Goal: Check status: Check status

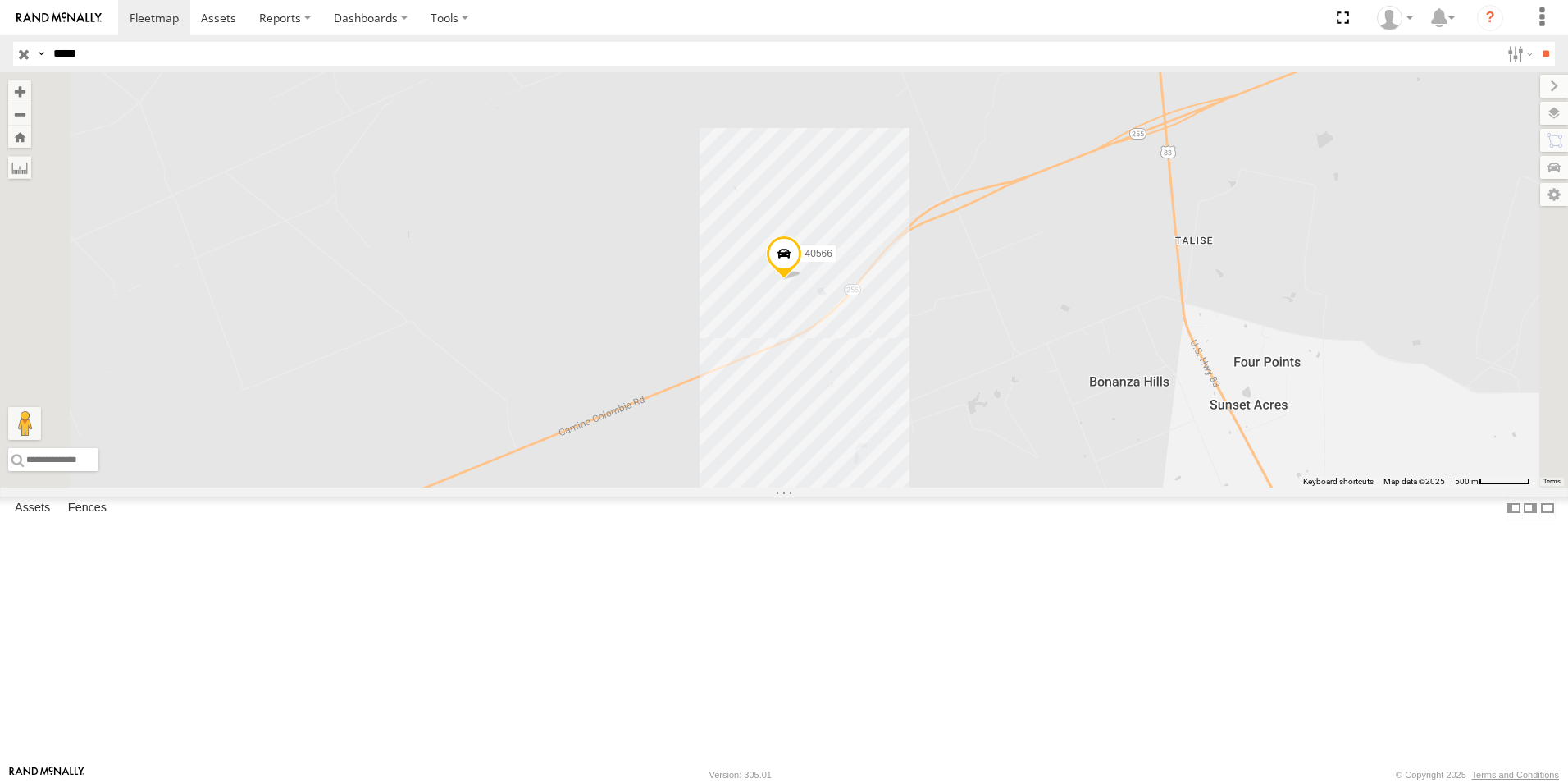
drag, startPoint x: 100, startPoint y: 62, endPoint x: 4, endPoint y: 83, distance: 98.3
click at [4, 83] on body at bounding box center [784, 392] width 1568 height 783
click at [1536, 42] on input "**" at bounding box center [1546, 54] width 19 height 24
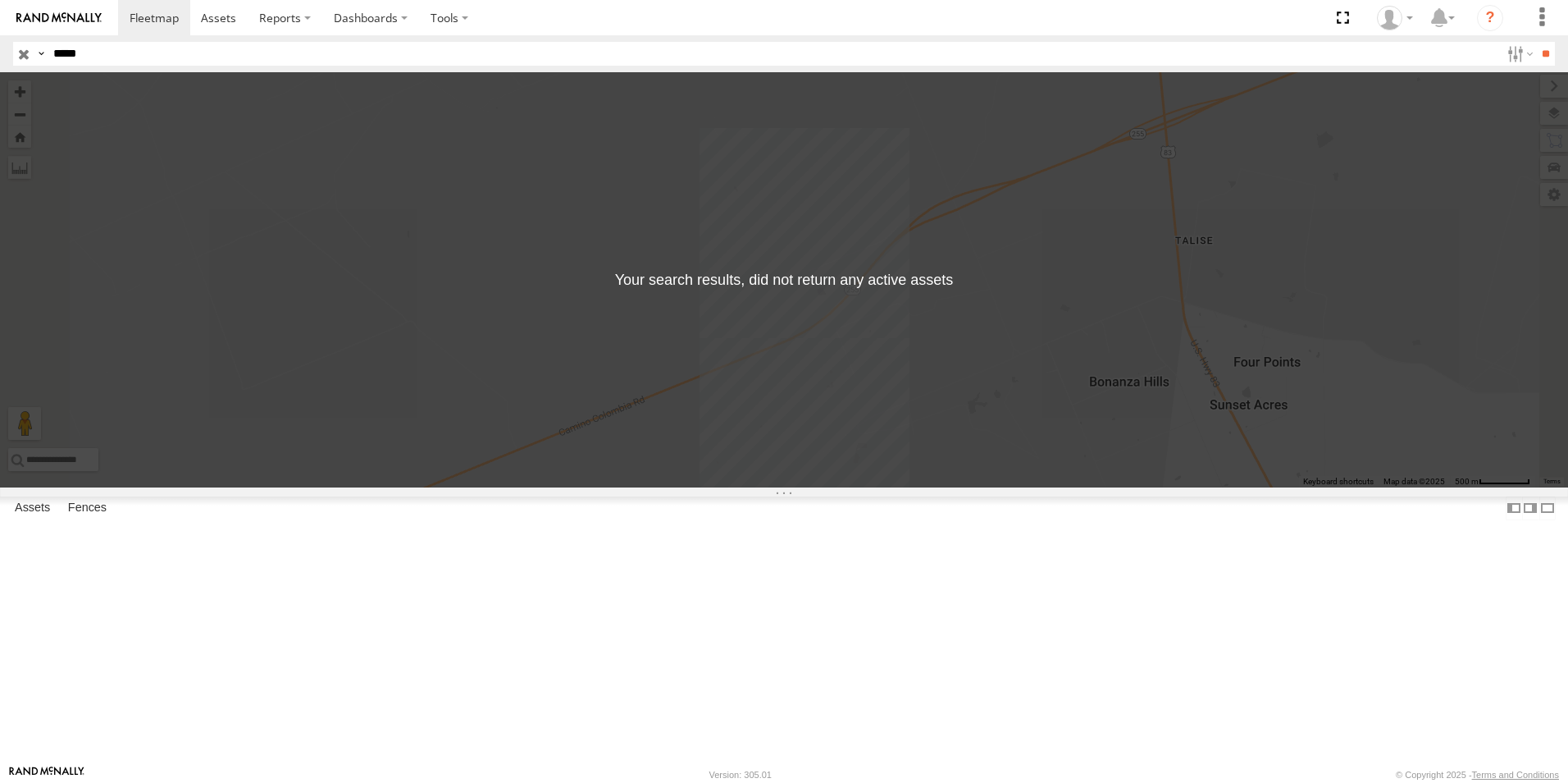
drag, startPoint x: 95, startPoint y: 61, endPoint x: 17, endPoint y: 73, distance: 78.9
click at [17, 73] on body at bounding box center [784, 392] width 1568 height 783
click at [1547, 52] on input "**" at bounding box center [1546, 54] width 19 height 24
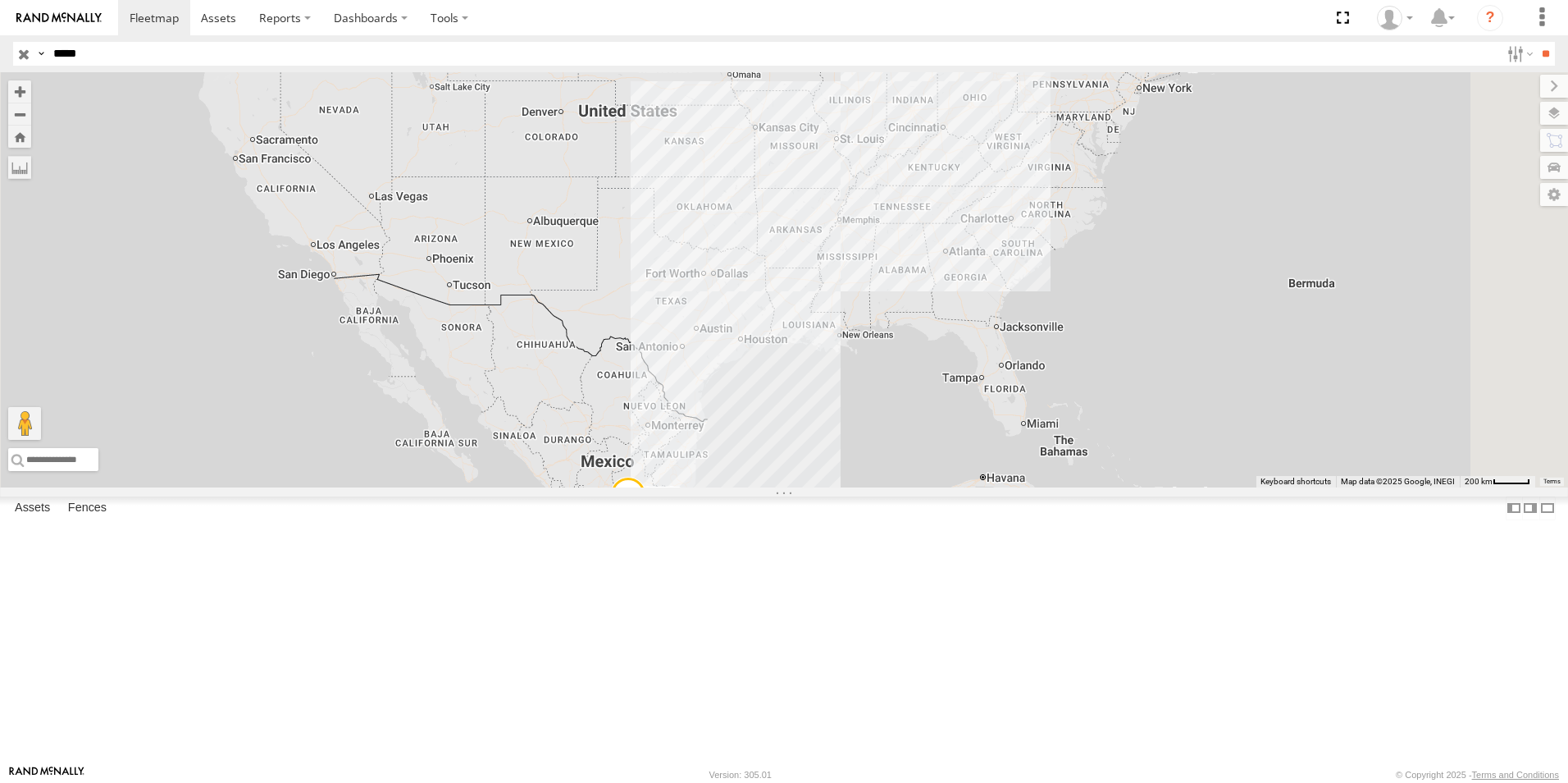
click at [676, 501] on span "40525" at bounding box center [662, 495] width 27 height 11
drag, startPoint x: 110, startPoint y: 54, endPoint x: 0, endPoint y: 52, distance: 110.0
click at [0, 104] on html at bounding box center [784, 392] width 1568 height 783
type input "*****"
click at [1547, 51] on input "**" at bounding box center [1546, 54] width 19 height 24
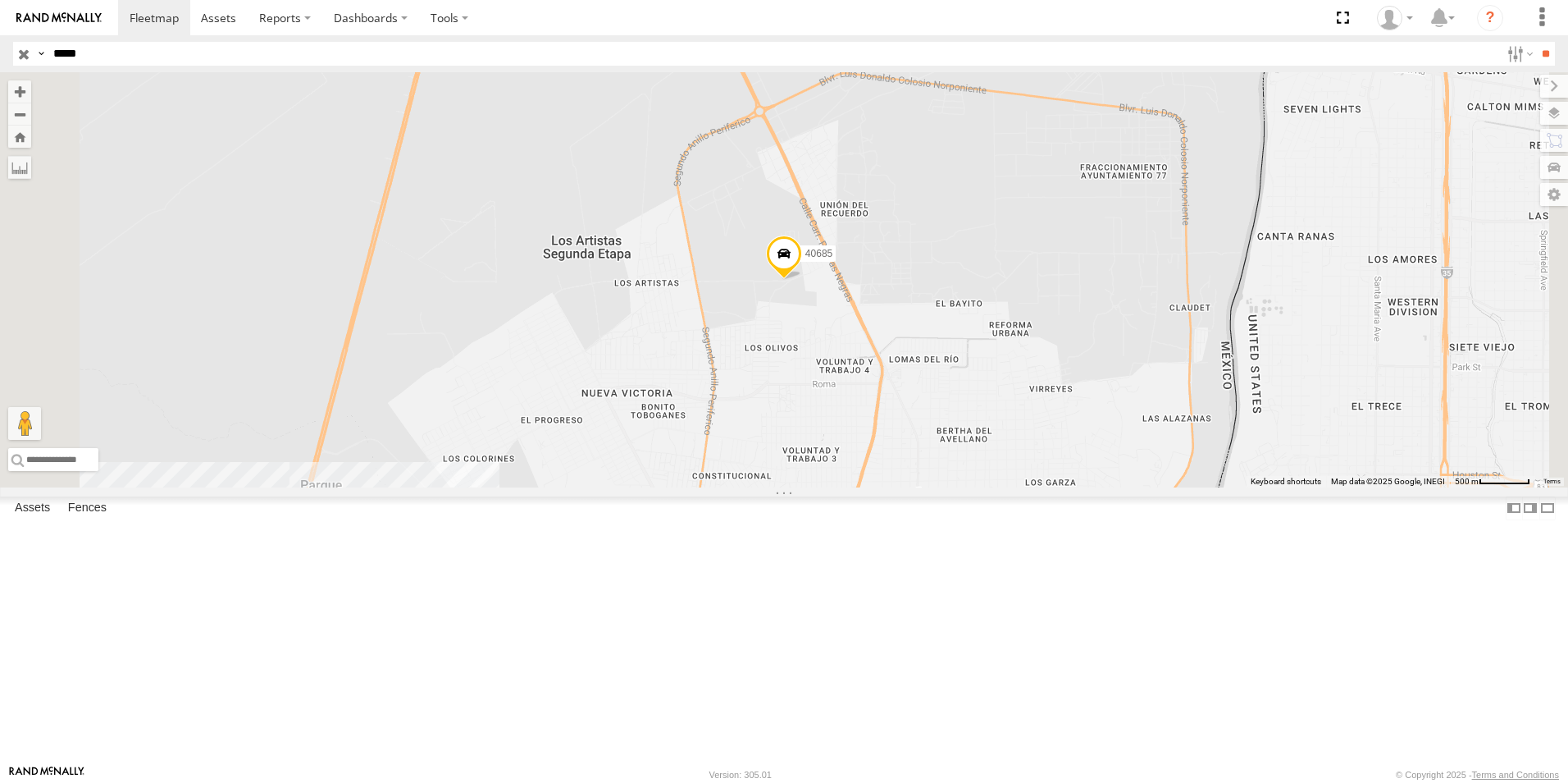
click at [833, 259] on span "40685" at bounding box center [819, 254] width 27 height 11
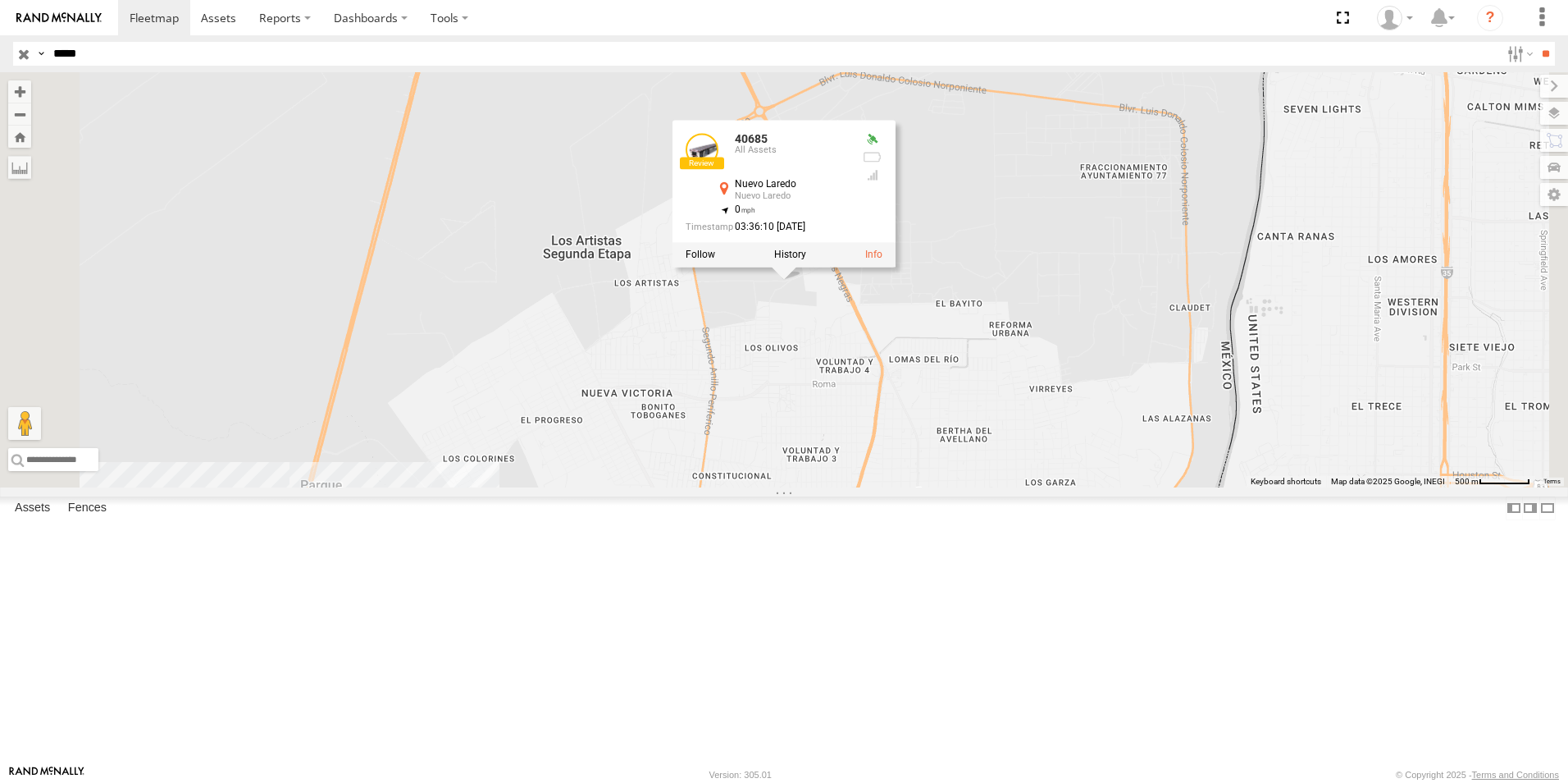
click at [999, 488] on div "40685 40685 All Assets Nuevo Laredo Nuevo Laredo 27.52519 , -99.57228 0 03:36:1…" at bounding box center [784, 279] width 1568 height 415
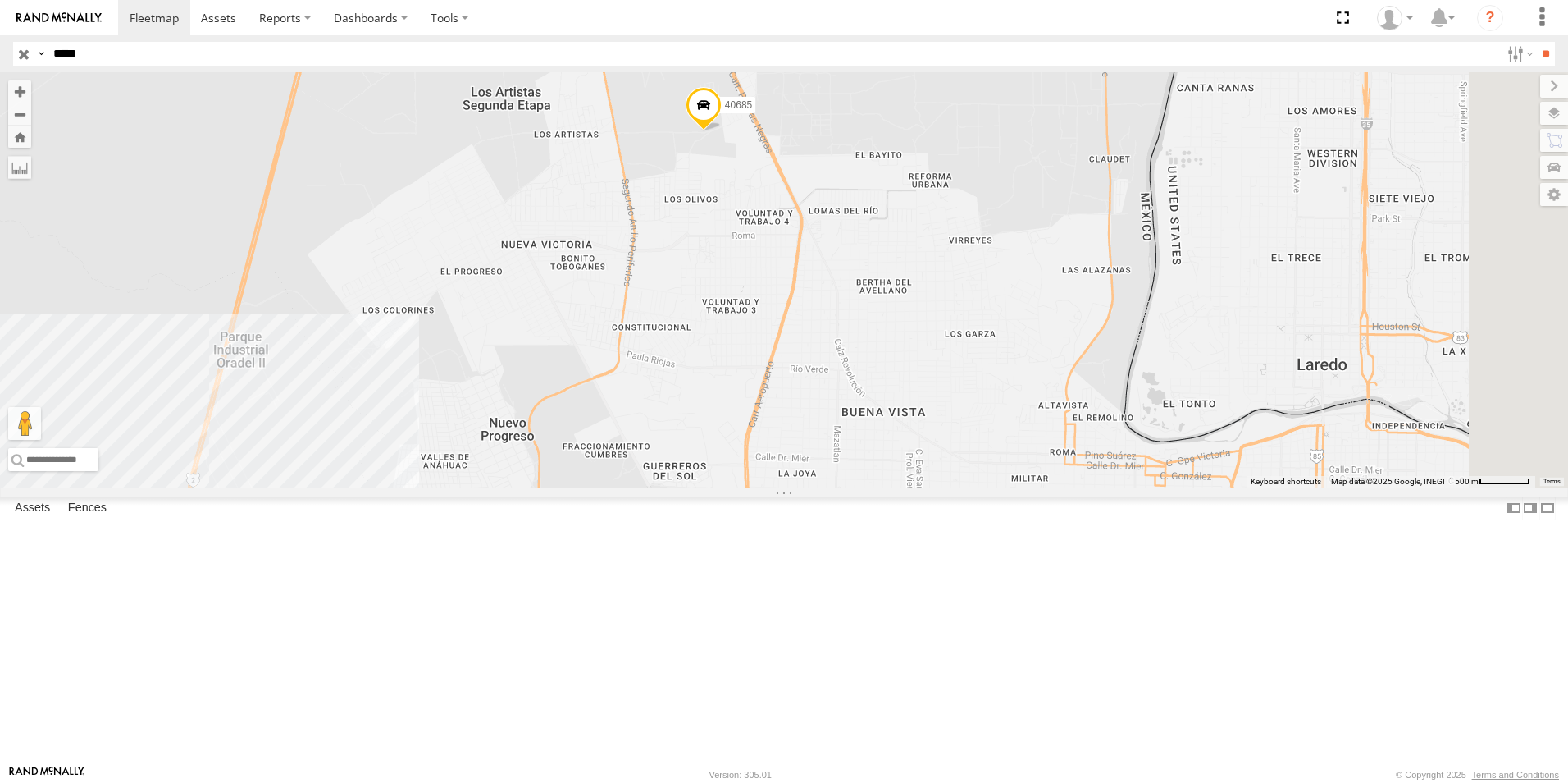
drag, startPoint x: 931, startPoint y: 275, endPoint x: 946, endPoint y: 415, distance: 140.8
click at [946, 415] on div "40685" at bounding box center [784, 279] width 1568 height 415
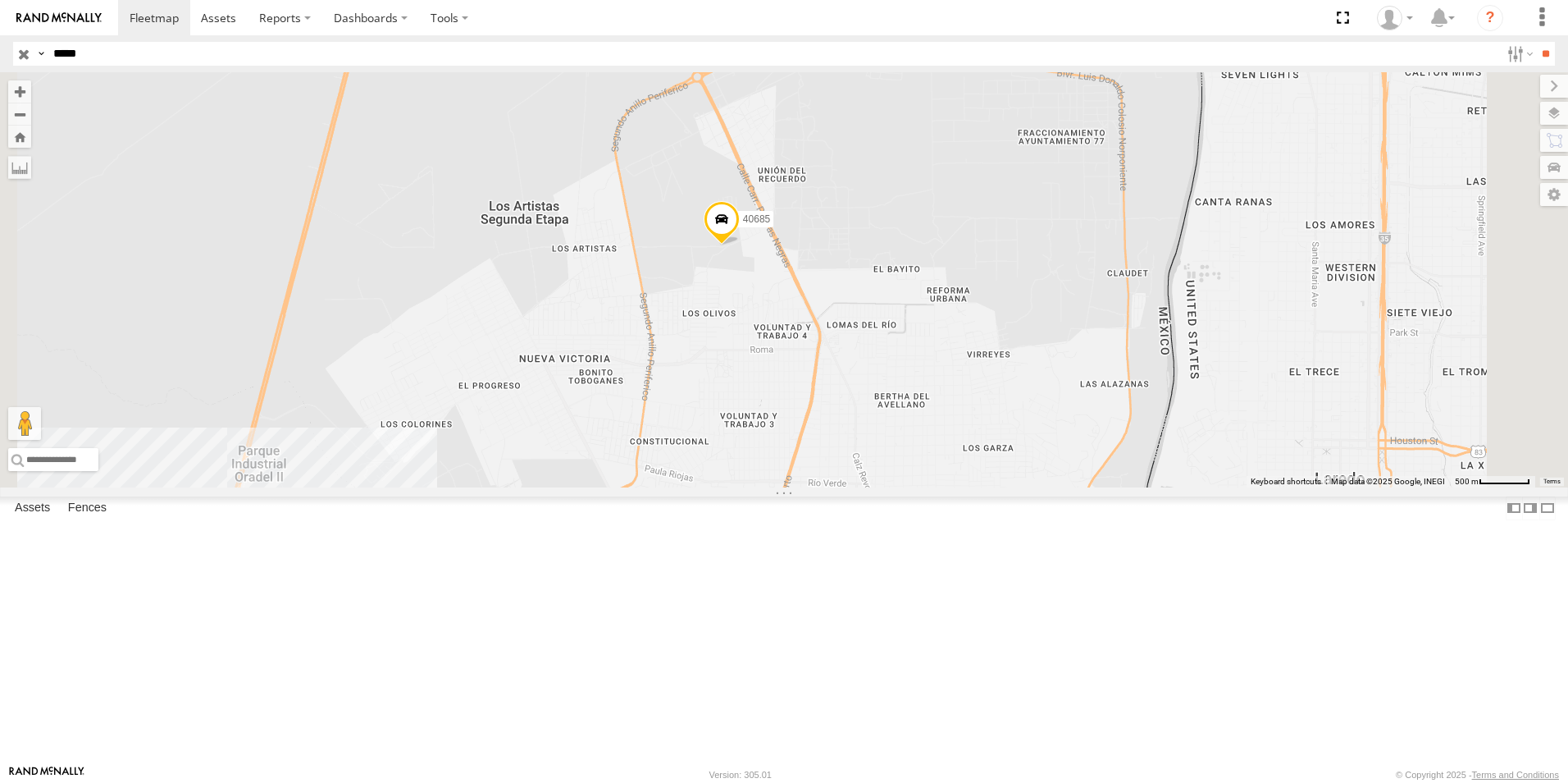
click at [770, 225] on span "40685" at bounding box center [757, 219] width 27 height 11
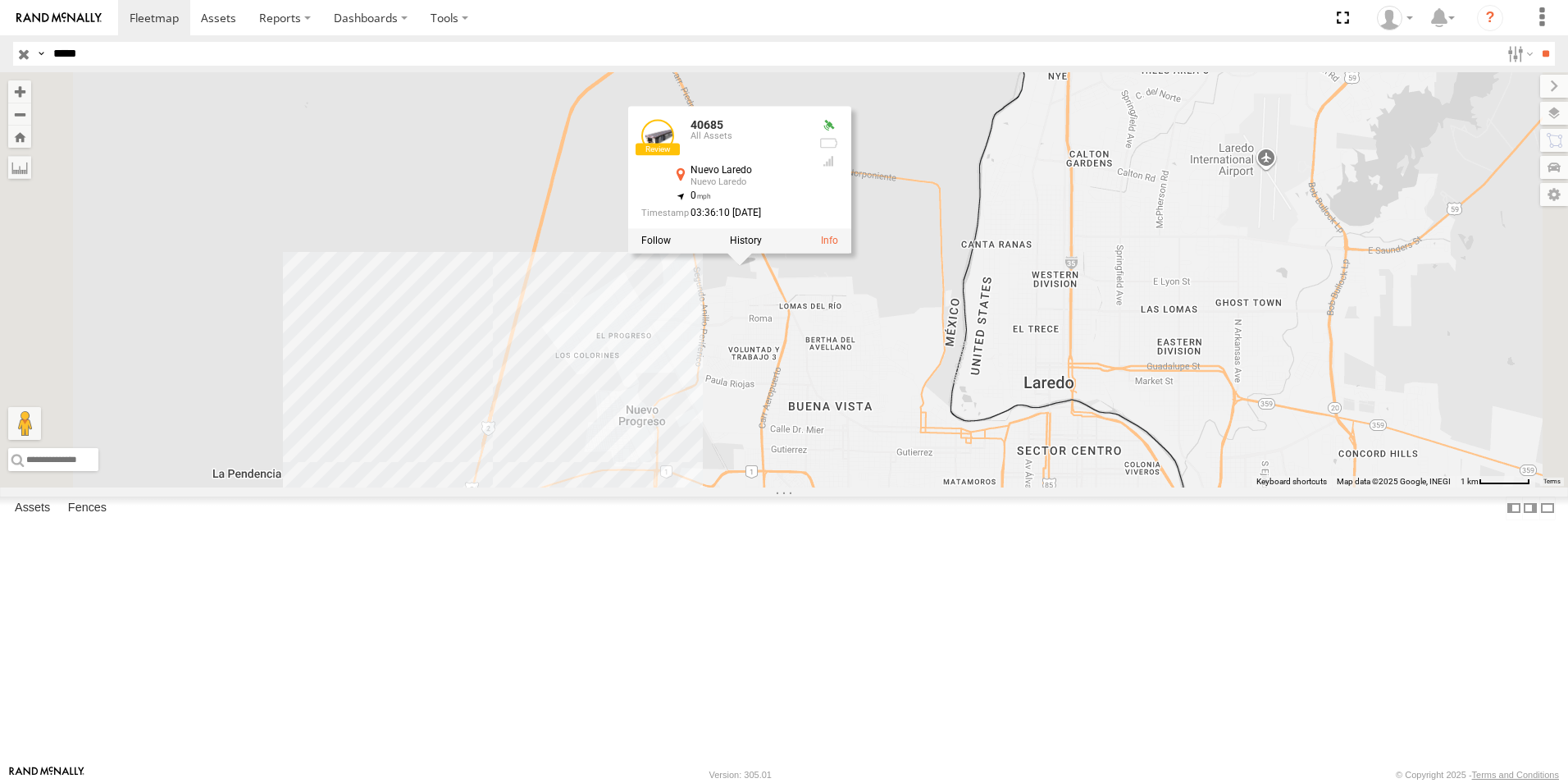
click at [939, 423] on div "40685 40685 All Assets Nuevo Laredo Nuevo Laredo 27.52519 , -99.57228 0 03:36:1…" at bounding box center [784, 279] width 1568 height 415
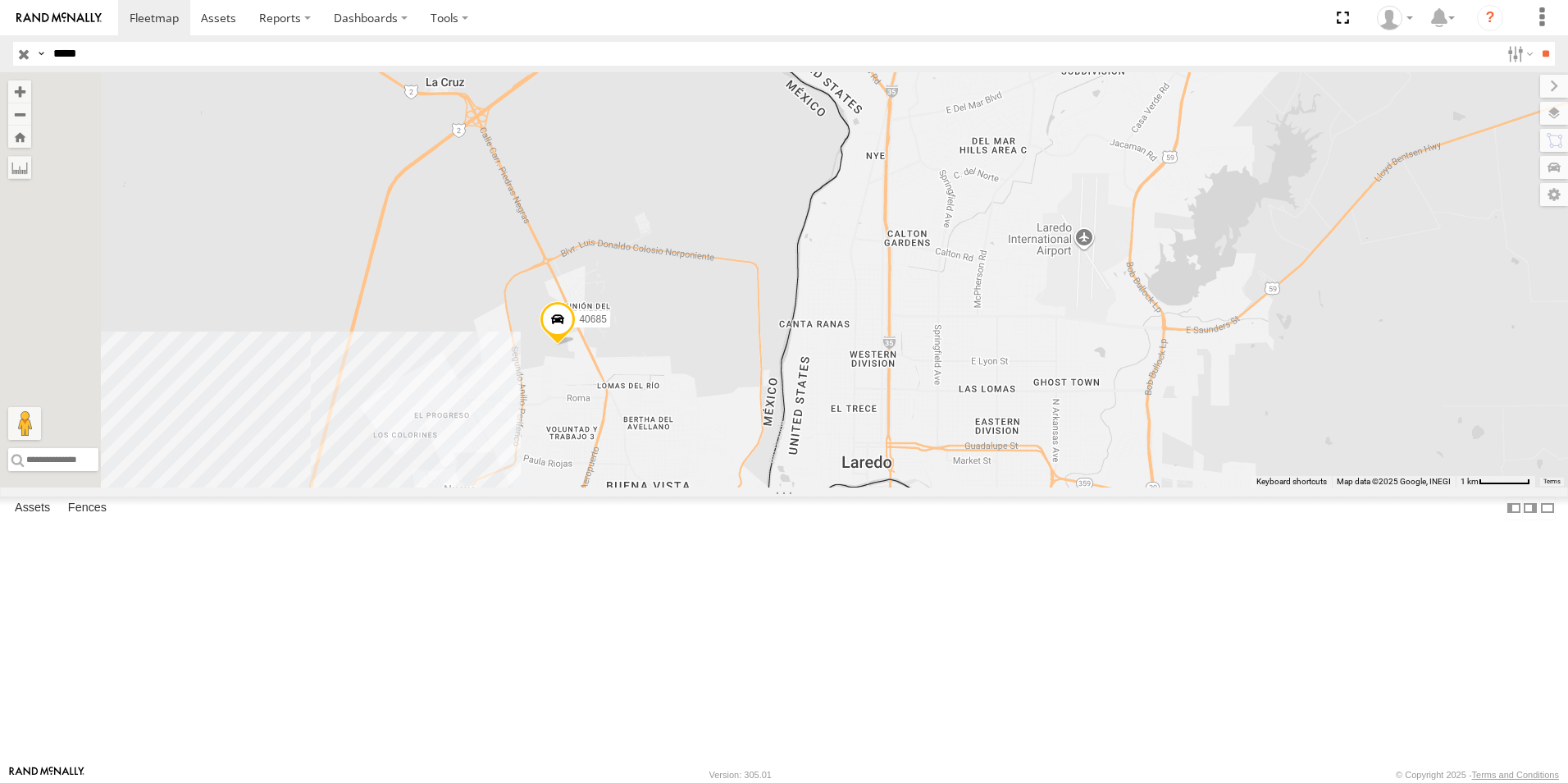
click at [607, 325] on span "40685" at bounding box center [593, 319] width 27 height 11
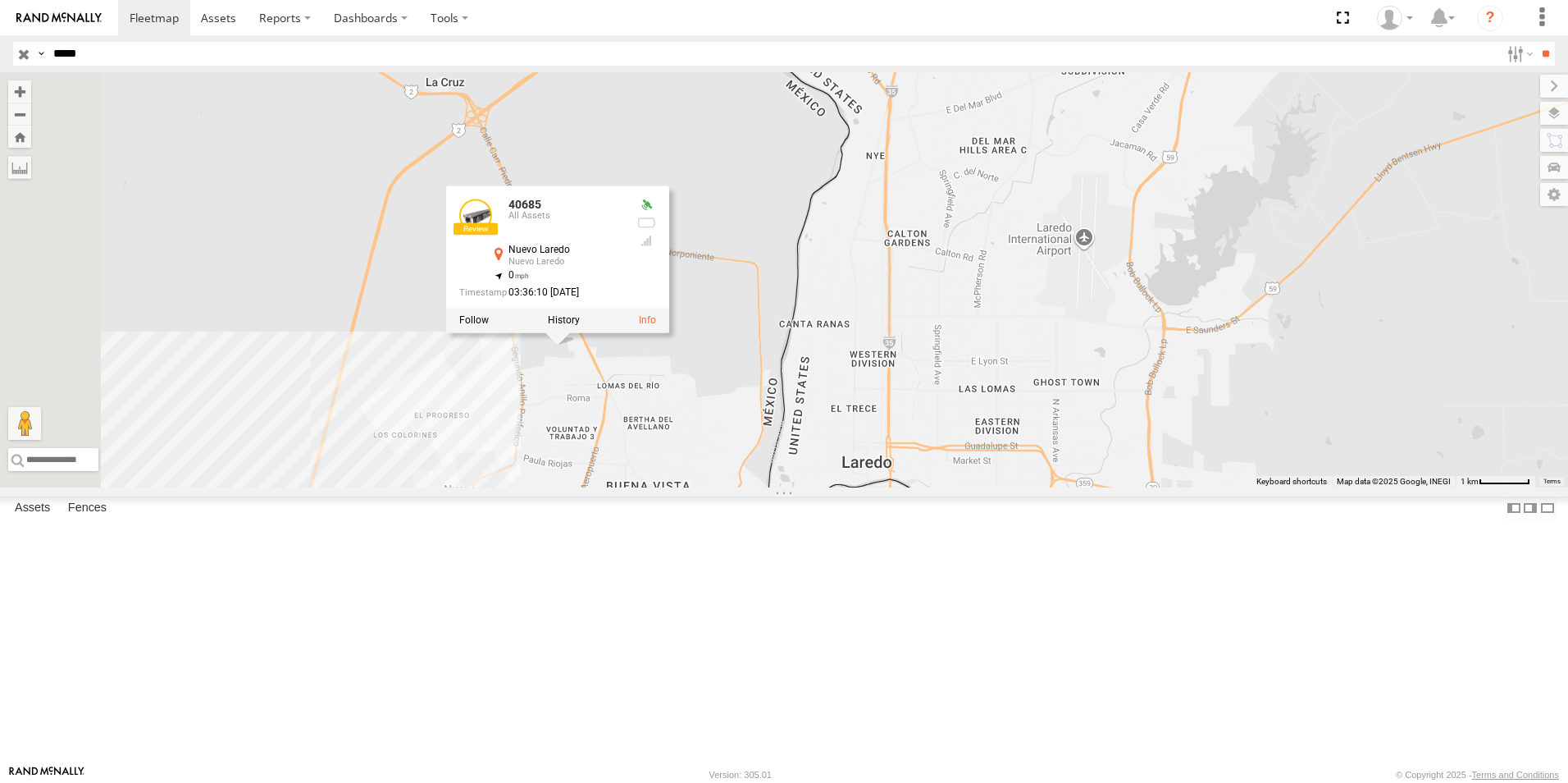
click at [875, 488] on div "40685 40685 All Assets Nuevo Laredo Nuevo Laredo 27.52519 , -99.57228 0 03:36:1…" at bounding box center [784, 279] width 1568 height 415
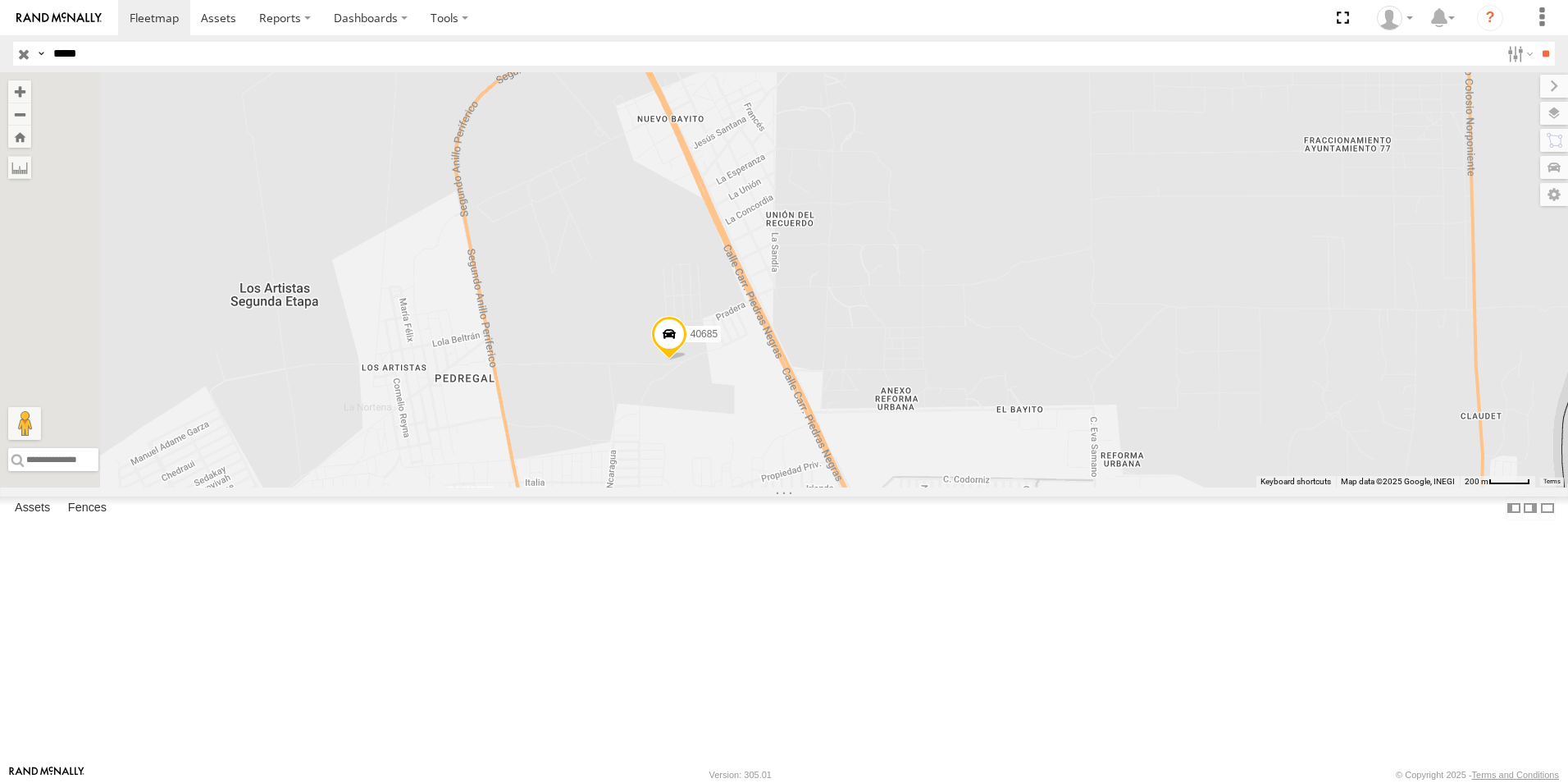
drag, startPoint x: 703, startPoint y: 439, endPoint x: 1097, endPoint y: 296, distance: 419.1
click at [1097, 296] on div "40685" at bounding box center [784, 279] width 1568 height 415
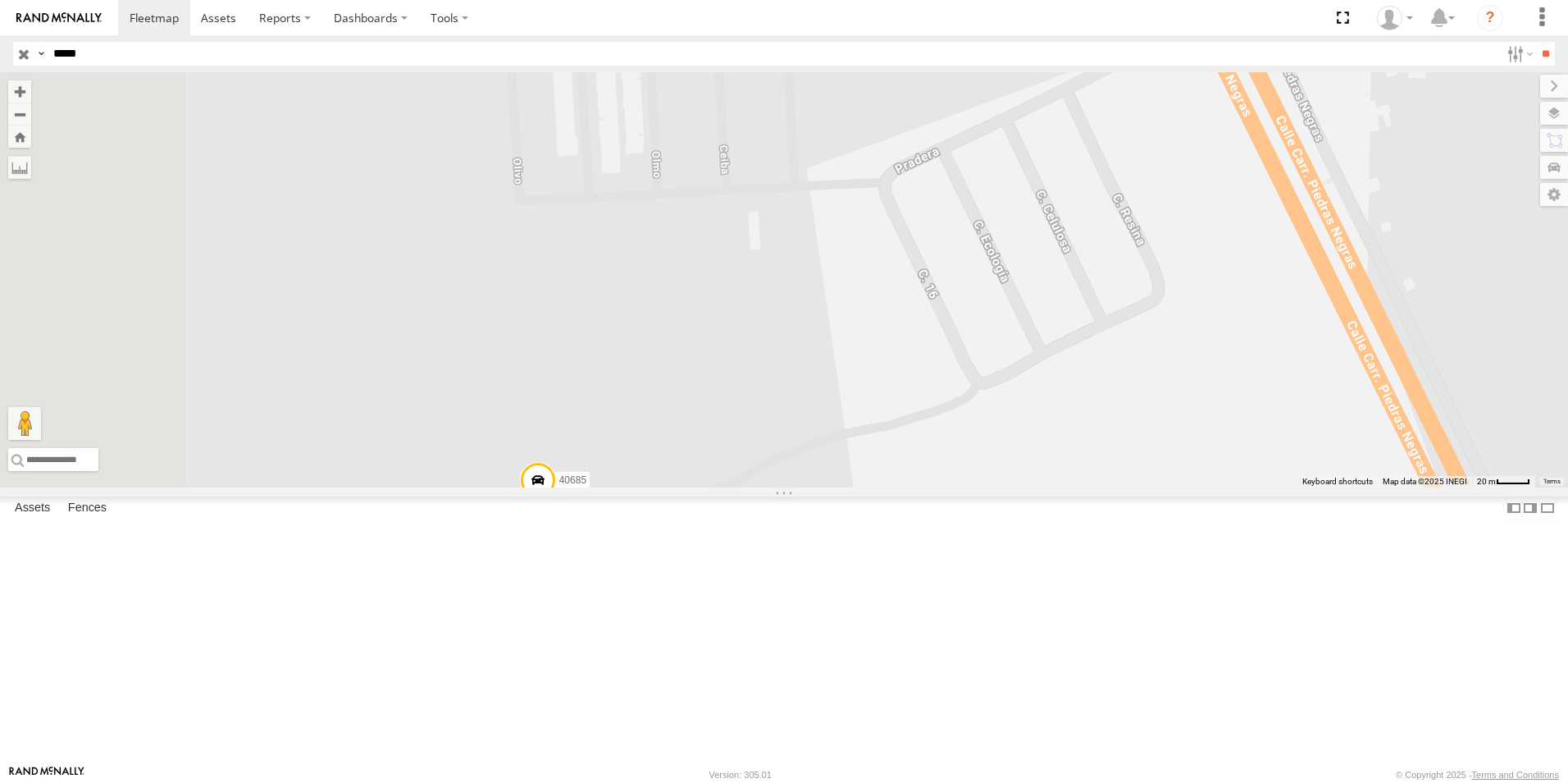
drag, startPoint x: 837, startPoint y: 392, endPoint x: 1074, endPoint y: 96, distance: 379.2
click at [1089, 120] on div "40685" at bounding box center [784, 279] width 1568 height 415
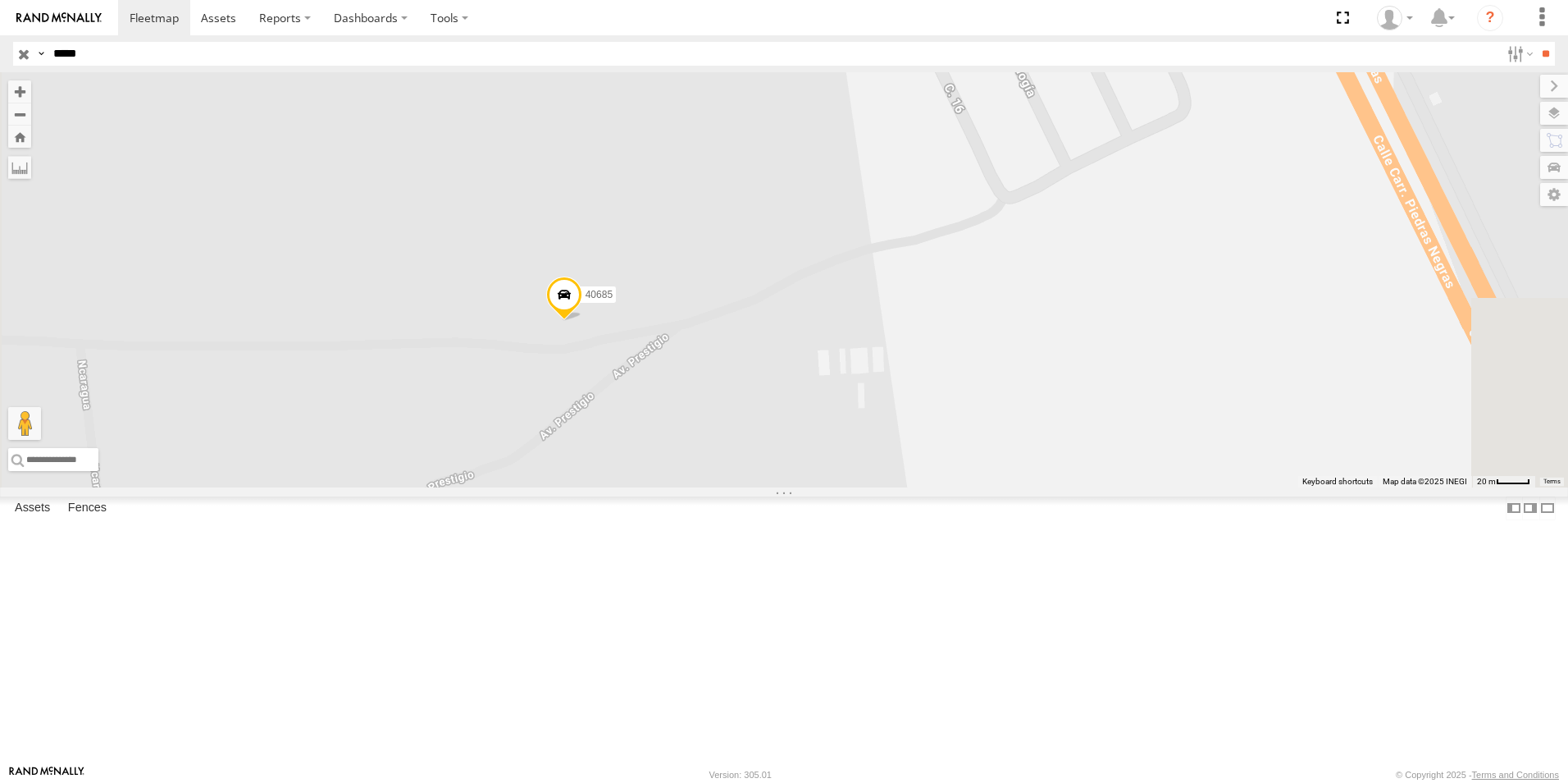
drag, startPoint x: 826, startPoint y: 485, endPoint x: 870, endPoint y: 333, distance: 158.2
click at [870, 333] on div "40685" at bounding box center [784, 279] width 1568 height 415
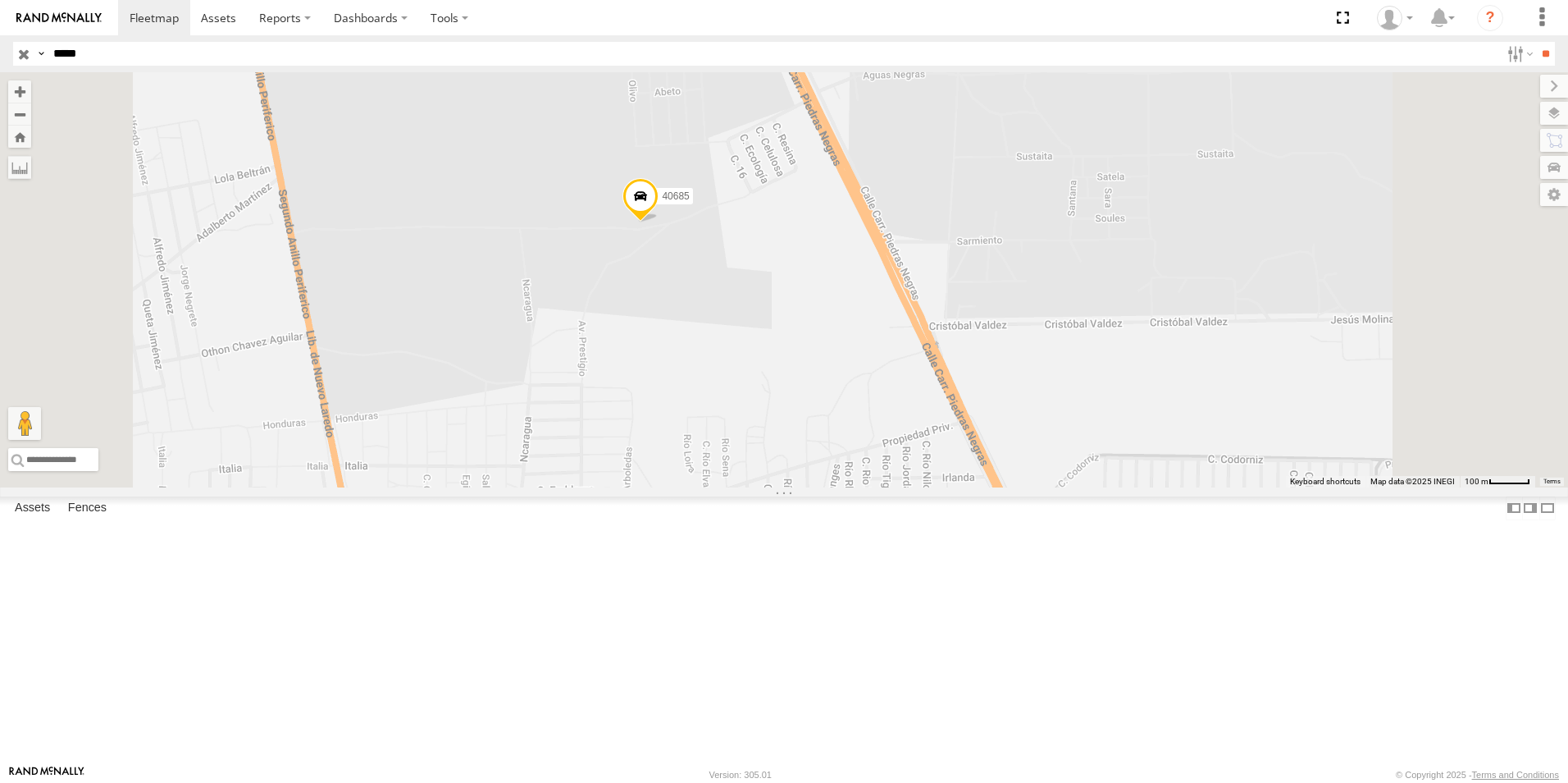
click at [689, 202] on span "40685" at bounding box center [675, 196] width 27 height 11
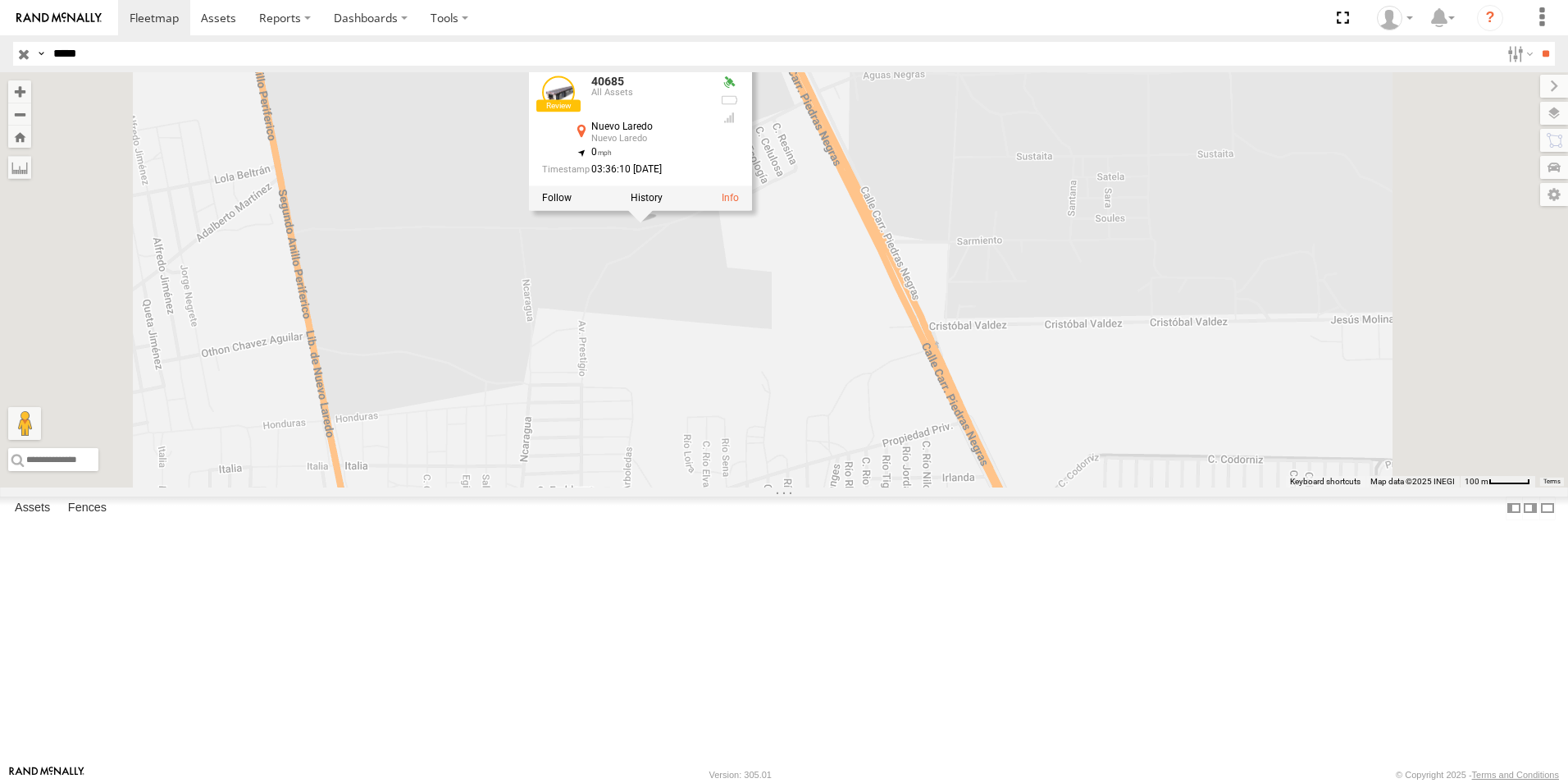
click at [752, 210] on div at bounding box center [640, 198] width 223 height 24
click at [572, 203] on label at bounding box center [557, 198] width 30 height 11
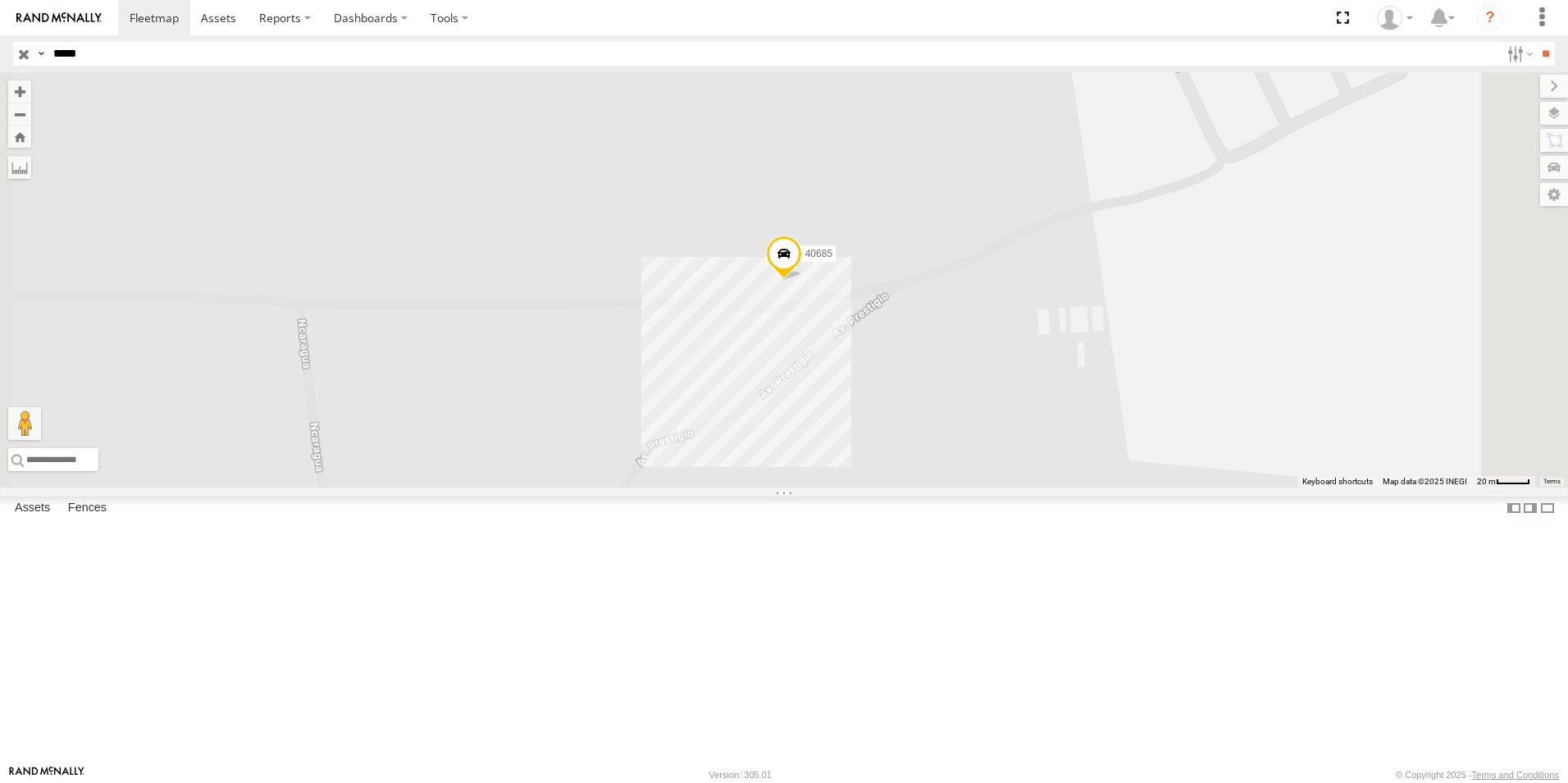
click at [833, 259] on span "40685" at bounding box center [819, 254] width 27 height 11
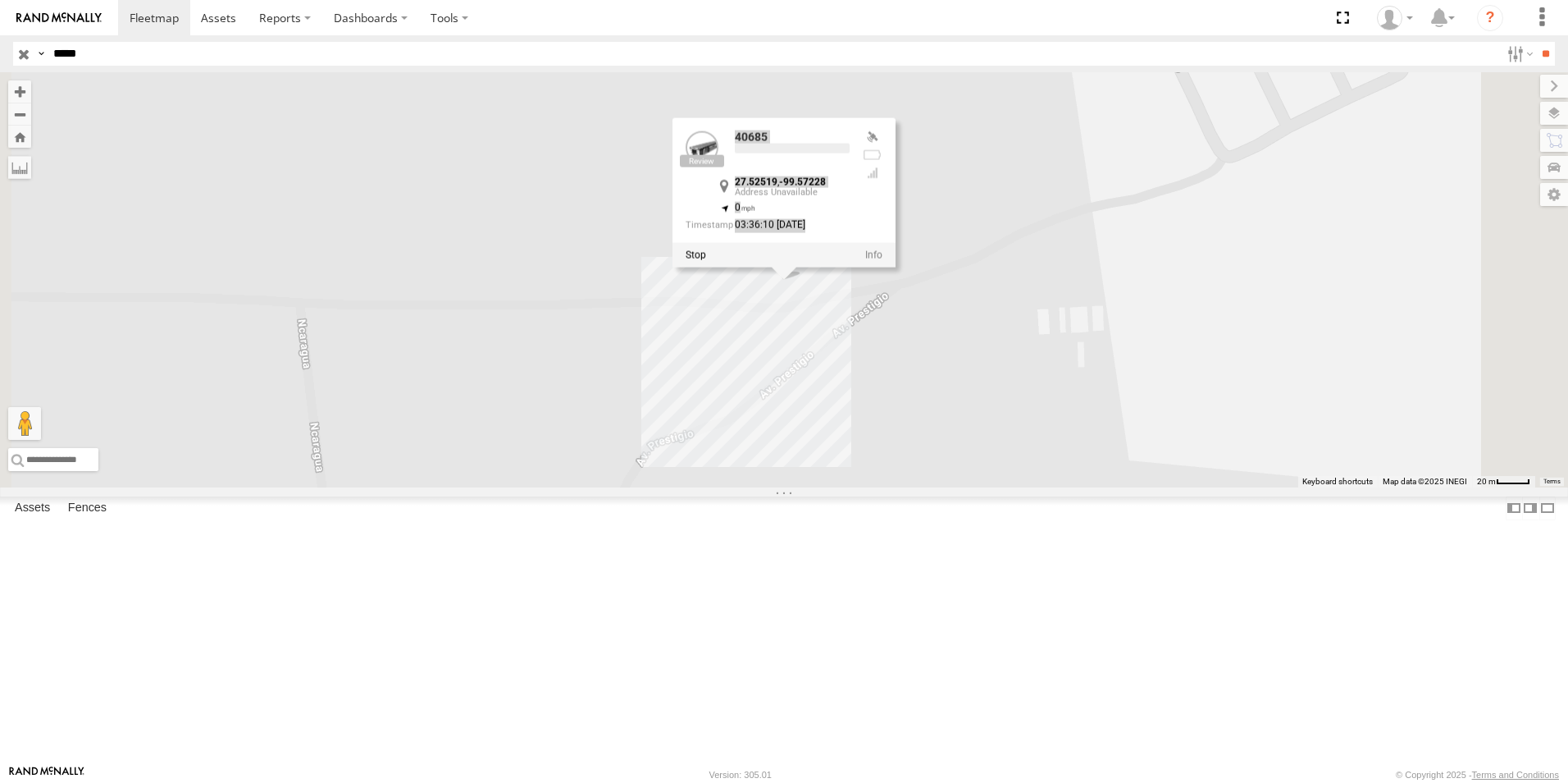
click at [895, 268] on div at bounding box center [784, 255] width 223 height 24
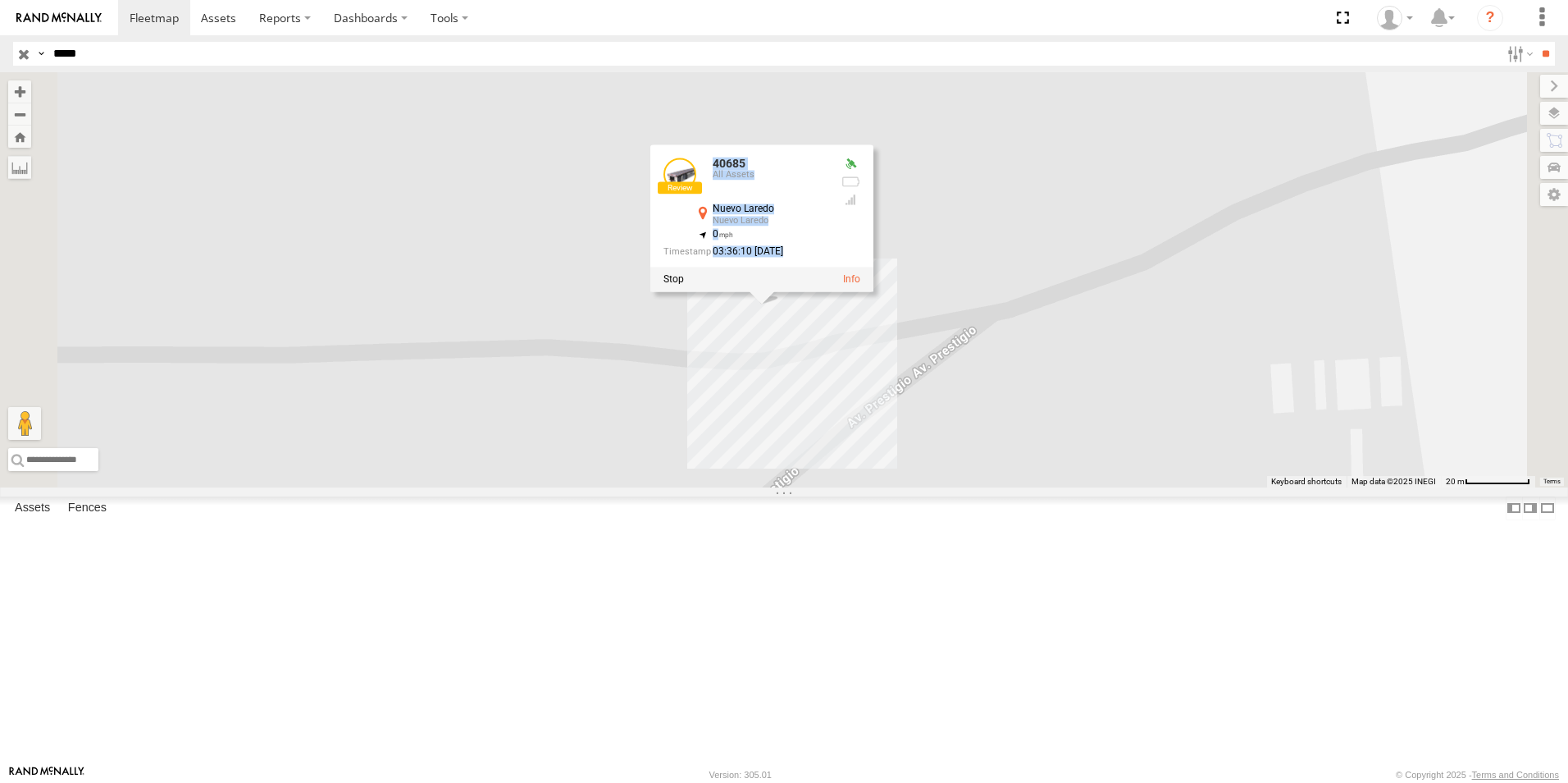
click at [874, 292] on div at bounding box center [761, 280] width 223 height 24
click at [861, 285] on link at bounding box center [852, 280] width 17 height 11
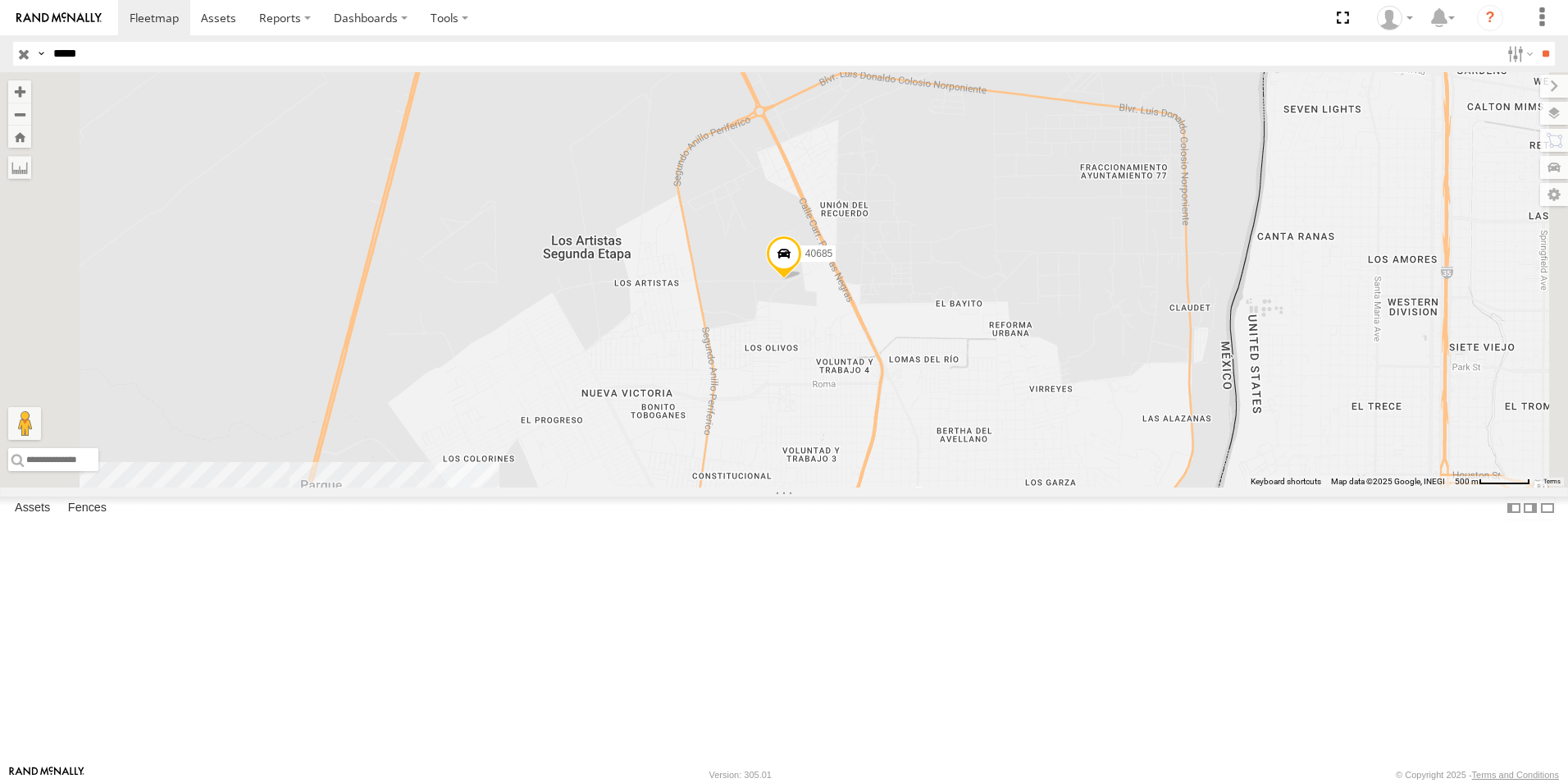
drag, startPoint x: 95, startPoint y: 60, endPoint x: 29, endPoint y: 99, distance: 76.7
click at [29, 99] on body at bounding box center [784, 392] width 1568 height 783
click at [1540, 46] on input "**" at bounding box center [1546, 54] width 19 height 24
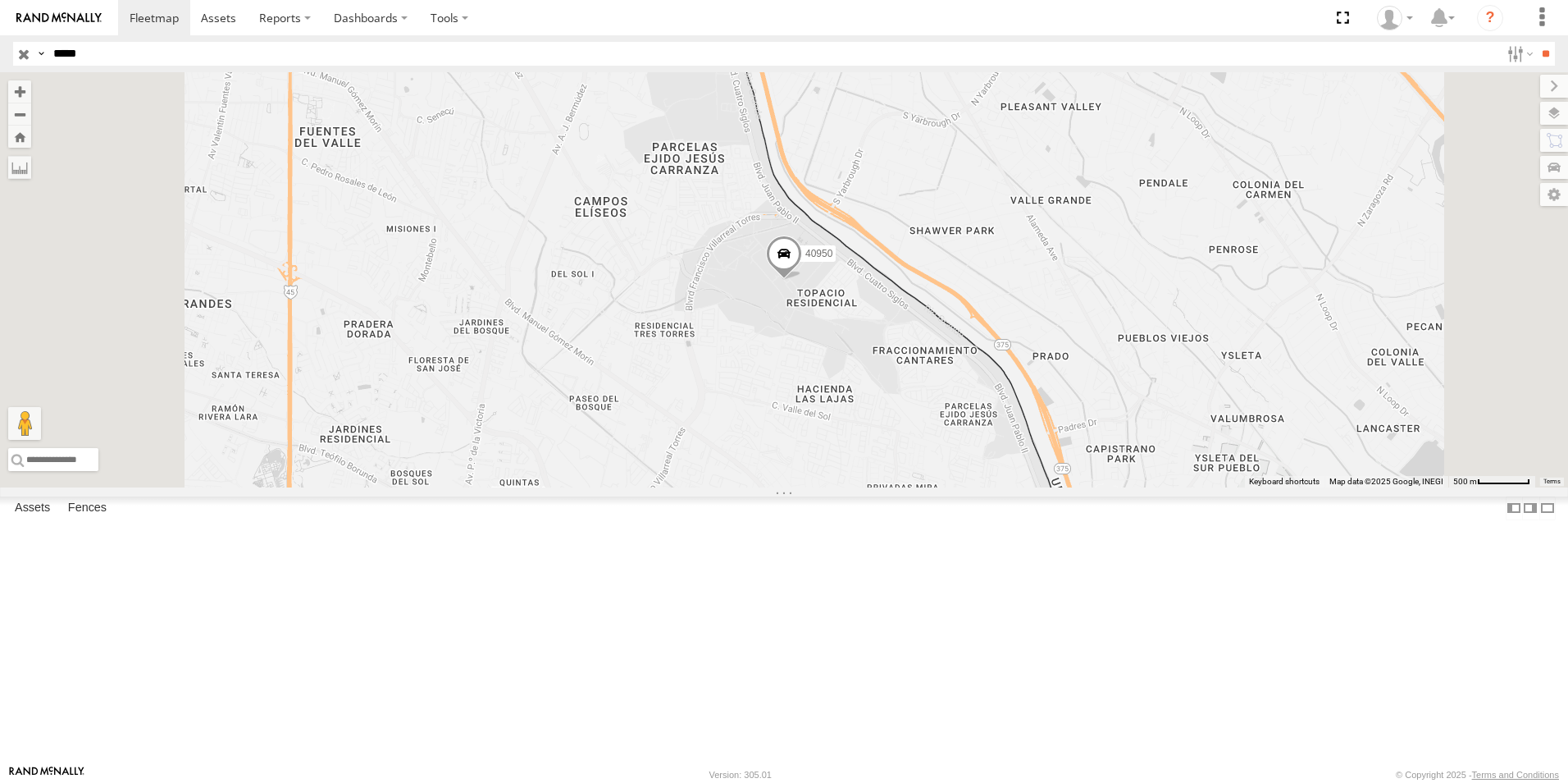
click at [833, 259] on span "40950" at bounding box center [819, 254] width 27 height 11
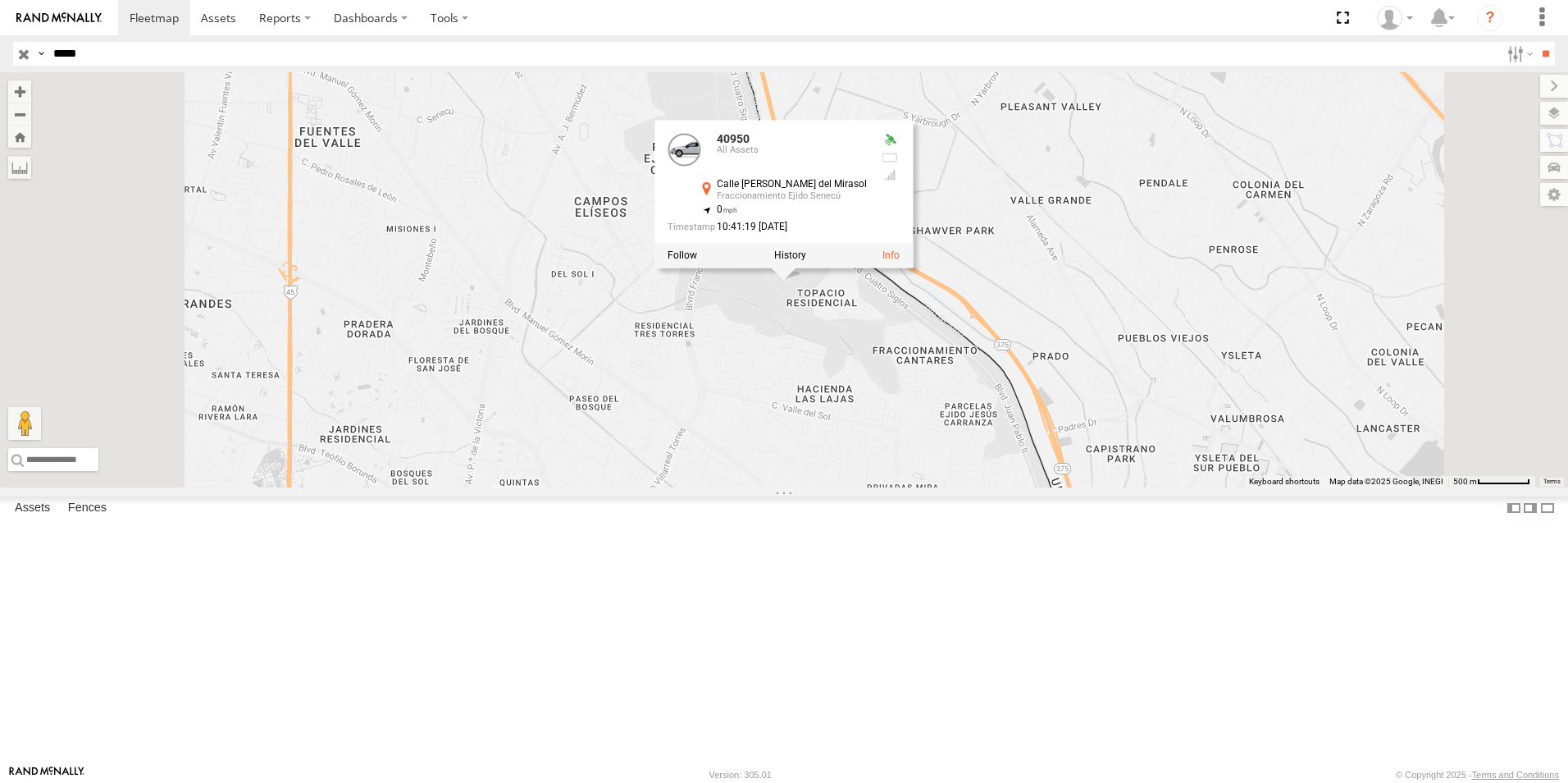
click at [792, 268] on div "40950 40950 All Assets Calle Rivera del Mirasol Fraccionamiento Ejido Senecú 31…" at bounding box center [784, 279] width 1568 height 415
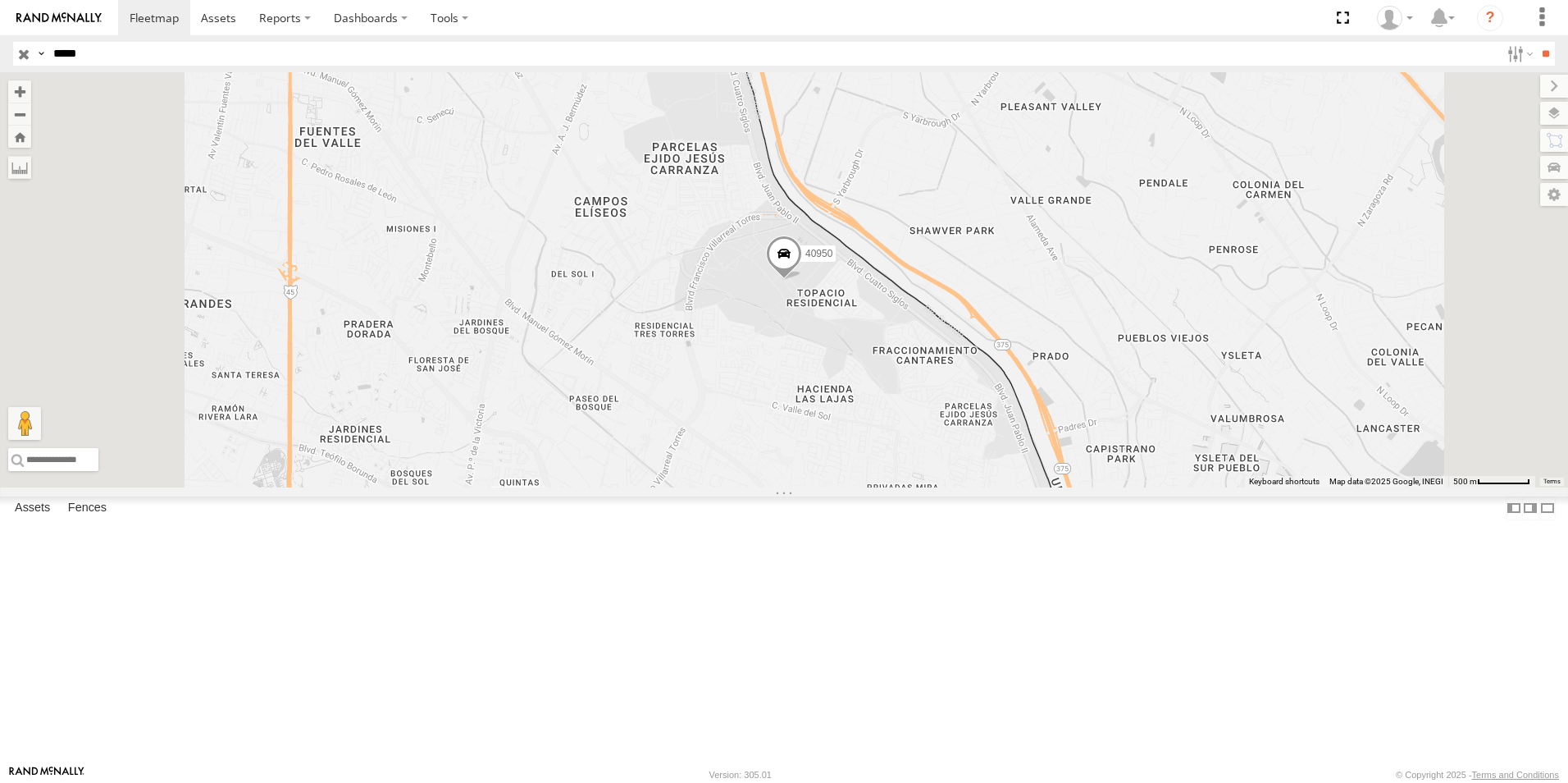
click at [833, 259] on span "40950" at bounding box center [819, 254] width 27 height 11
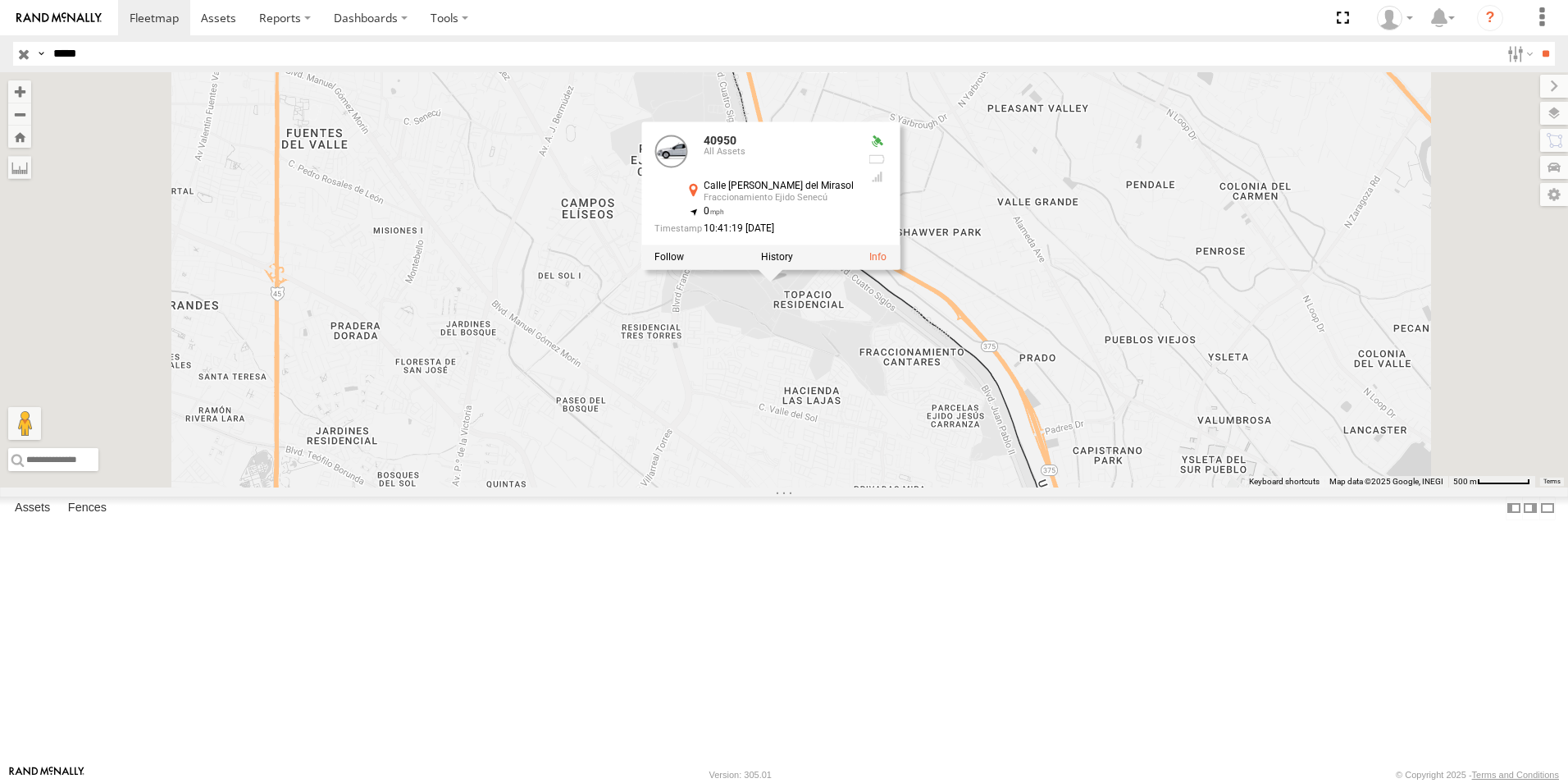
drag, startPoint x: 1004, startPoint y: 466, endPoint x: 991, endPoint y: 468, distance: 13.2
click at [991, 468] on div "40950 40950 All Assets Calle Rivera del Mirasol Fraccionamiento Ejido Senecú 31…" at bounding box center [784, 279] width 1568 height 415
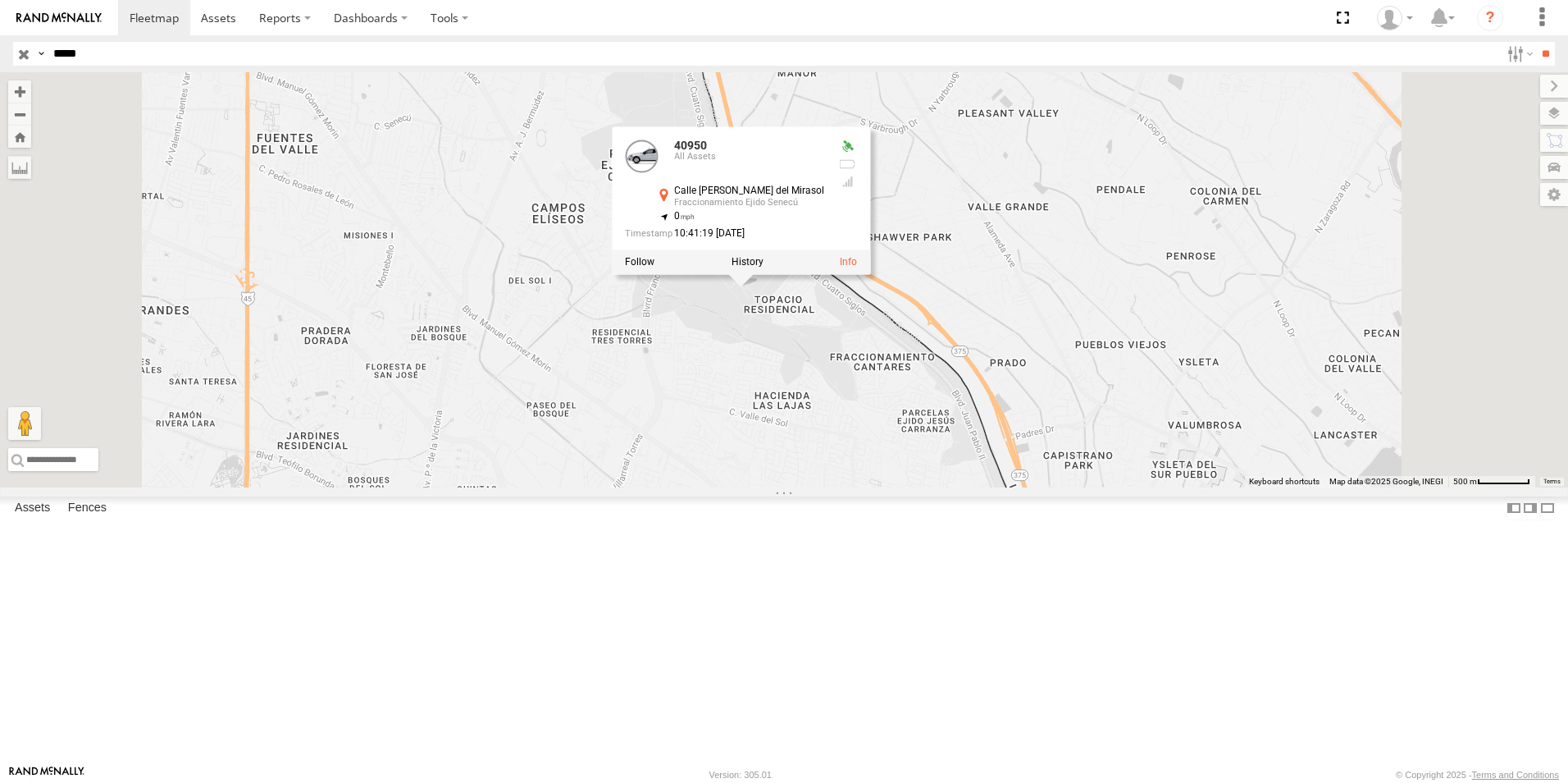
click at [987, 467] on div "40950 40950 All Assets Calle Rivera del Mirasol Fraccionamiento Ejido Senecú 31…" at bounding box center [784, 279] width 1568 height 415
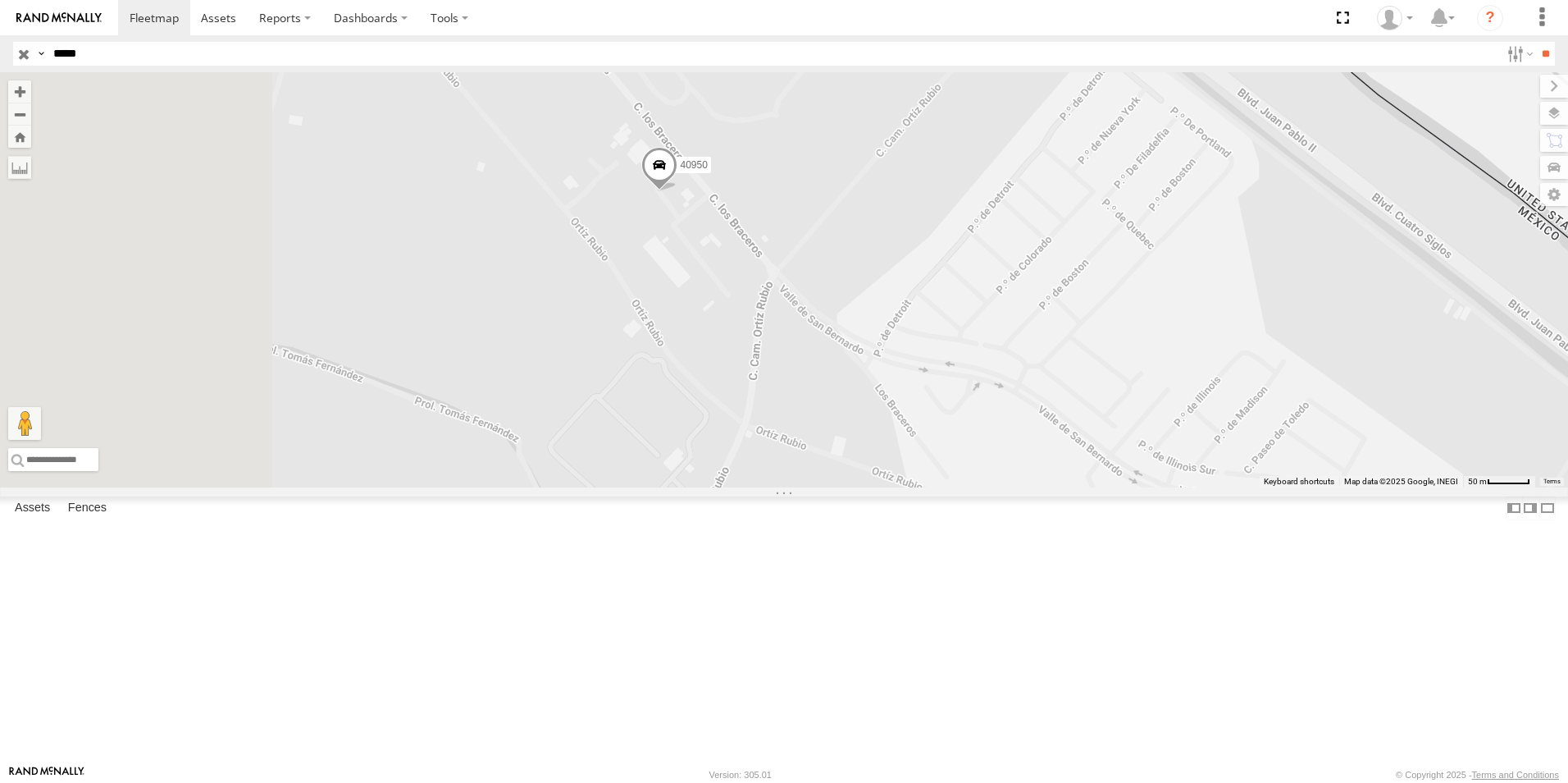
drag, startPoint x: 710, startPoint y: 158, endPoint x: 946, endPoint y: 405, distance: 341.6
click at [945, 405] on div "40950" at bounding box center [784, 279] width 1568 height 415
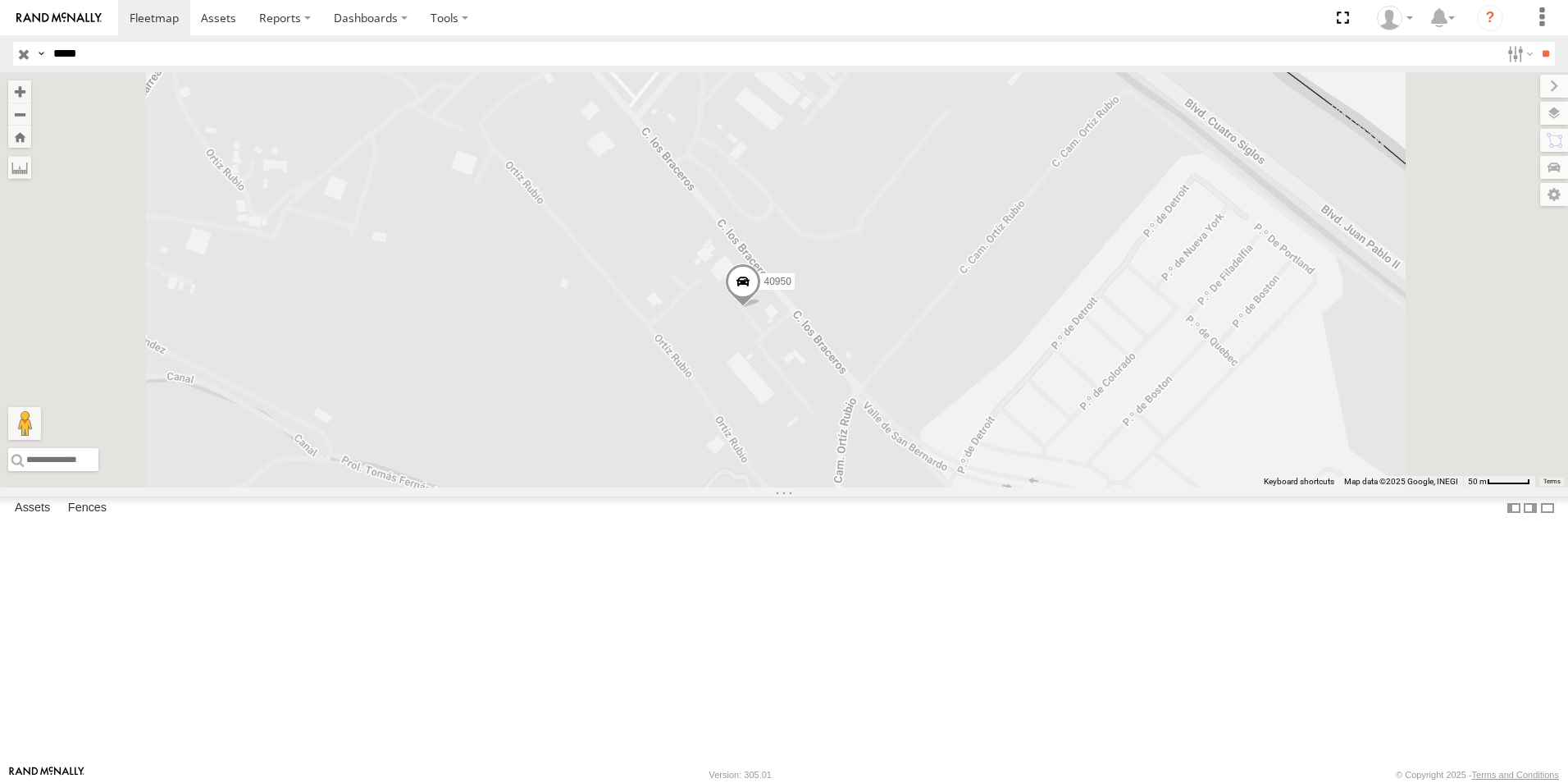
click at [792, 287] on span "40950" at bounding box center [778, 282] width 27 height 11
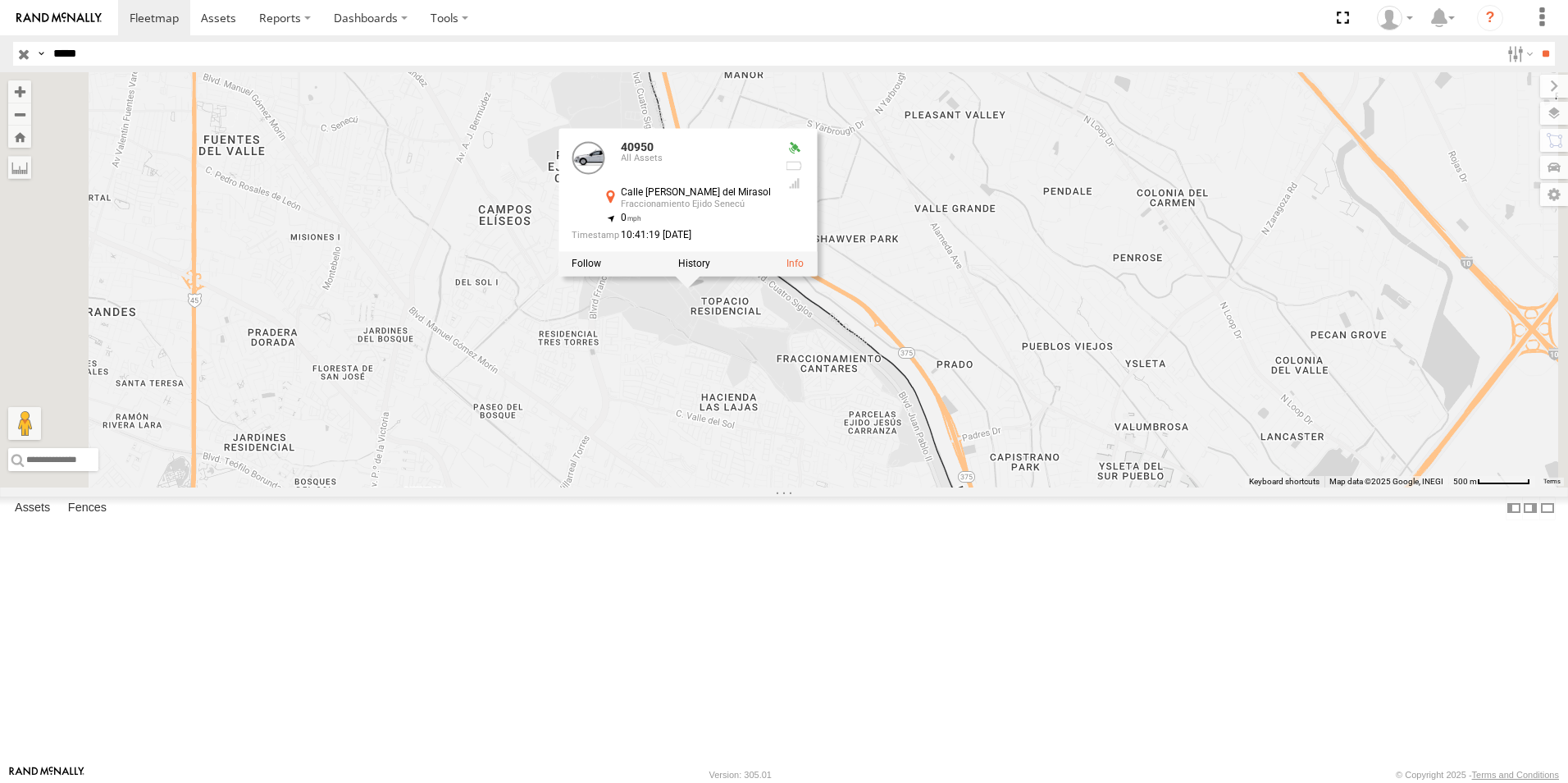
drag, startPoint x: 94, startPoint y: 58, endPoint x: 49, endPoint y: 89, distance: 54.6
click at [49, 89] on body at bounding box center [784, 392] width 1568 height 783
click at [1536, 48] on input "**" at bounding box center [1546, 54] width 19 height 24
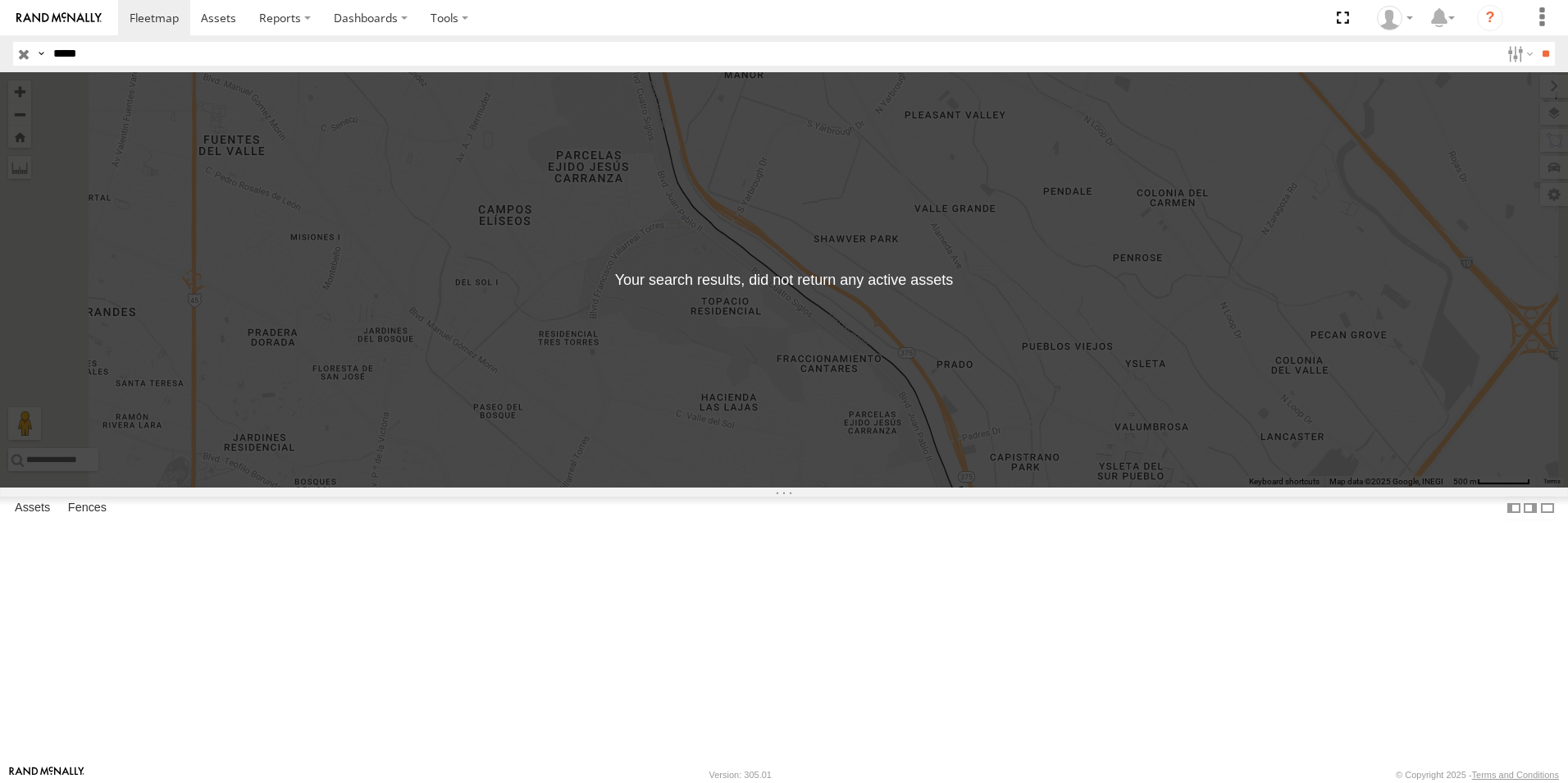
drag, startPoint x: 102, startPoint y: 53, endPoint x: 58, endPoint y: 68, distance: 46.5
click at [58, 68] on header "Search Query Asset ID Asset Label Registration Manufacturer Model VIN Job ID" at bounding box center [784, 54] width 1568 height 37
click at [1536, 42] on input "**" at bounding box center [1546, 54] width 19 height 24
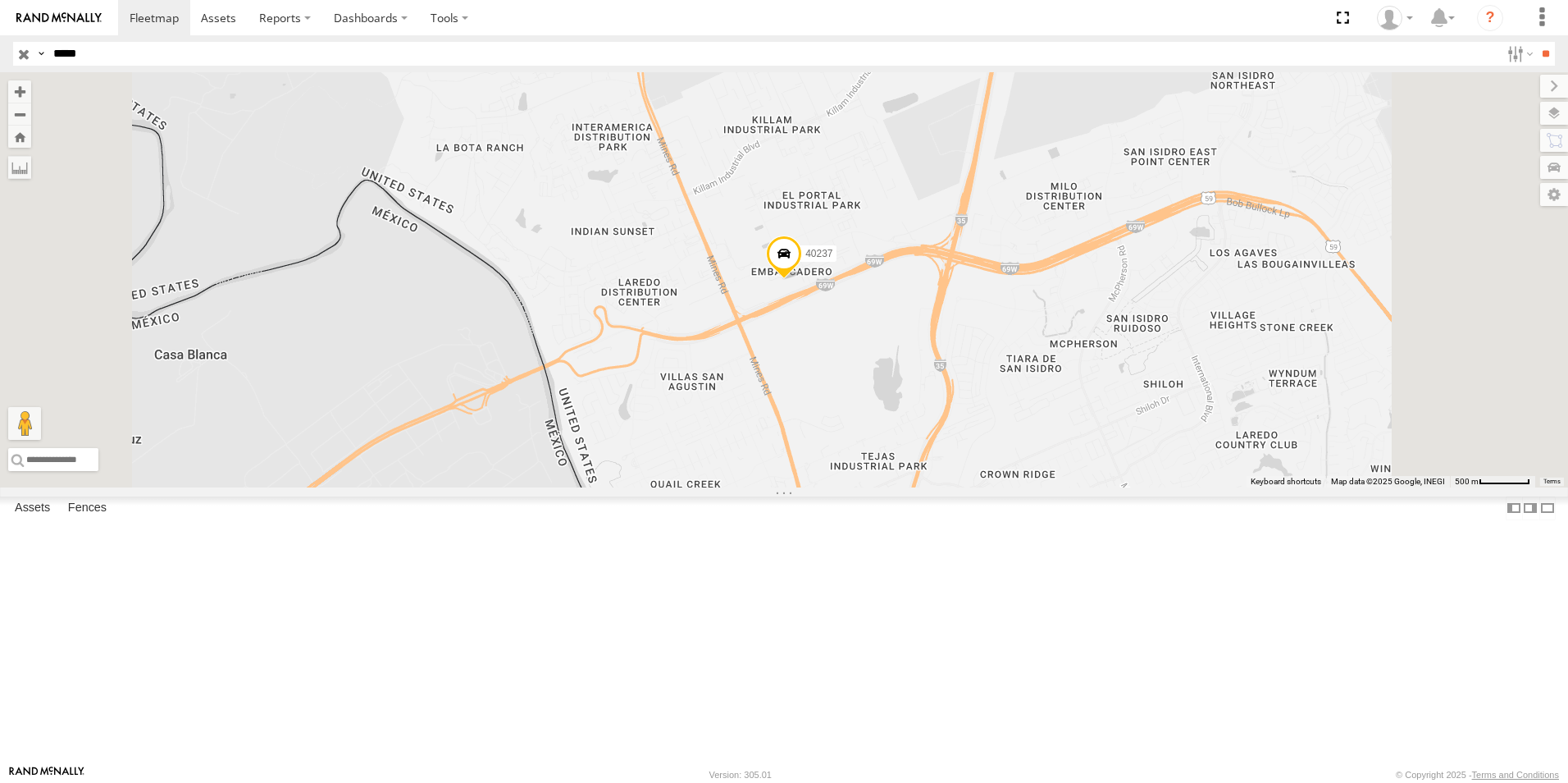
drag, startPoint x: 116, startPoint y: 49, endPoint x: -4, endPoint y: 88, distance: 126.2
click at [0, 88] on html at bounding box center [784, 392] width 1568 height 783
click at [1536, 42] on input "**" at bounding box center [1546, 54] width 19 height 24
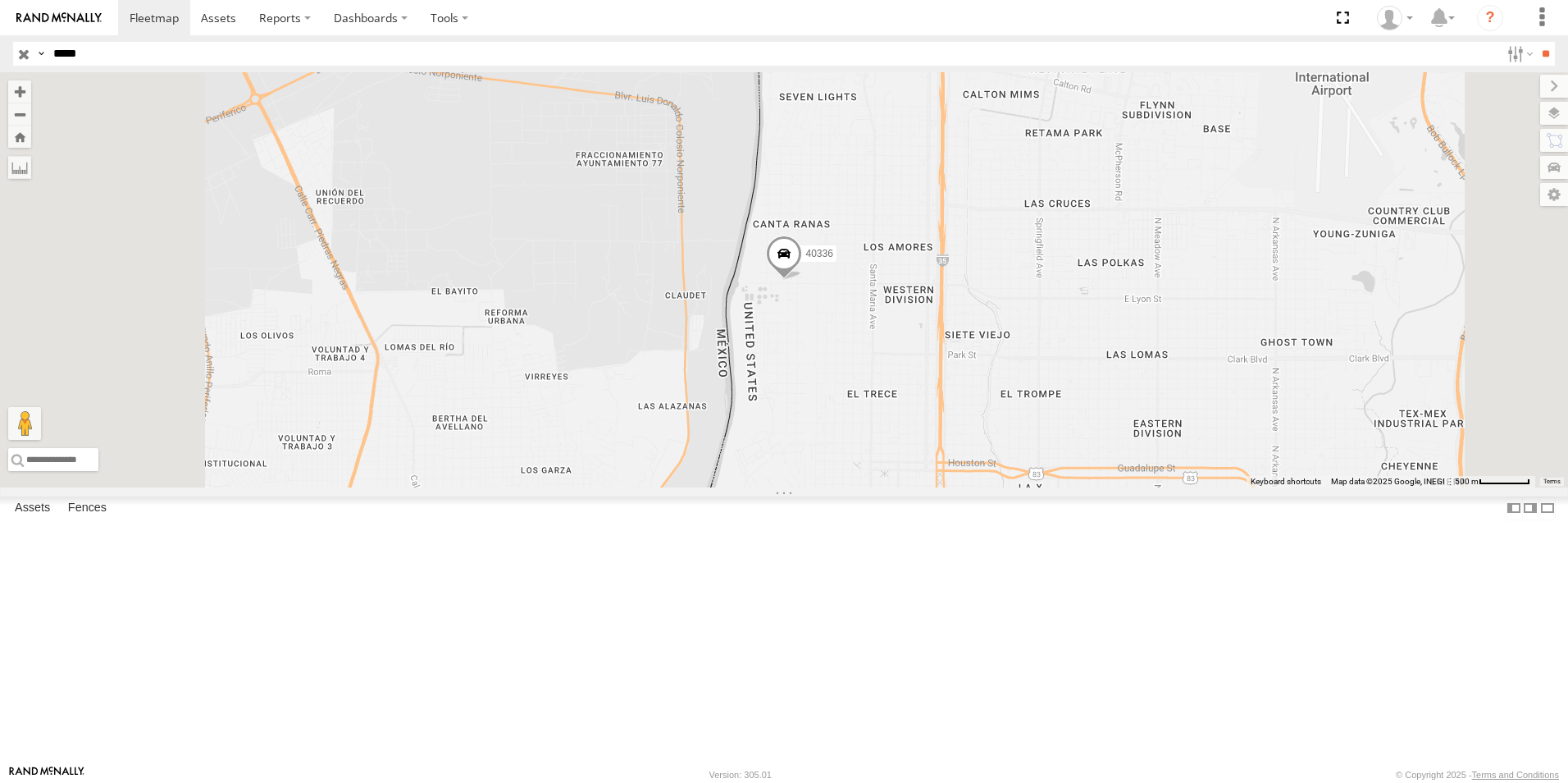
drag, startPoint x: 131, startPoint y: 57, endPoint x: 0, endPoint y: 72, distance: 131.9
click at [0, 86] on html at bounding box center [784, 392] width 1568 height 783
click at [1536, 42] on input "**" at bounding box center [1546, 54] width 19 height 24
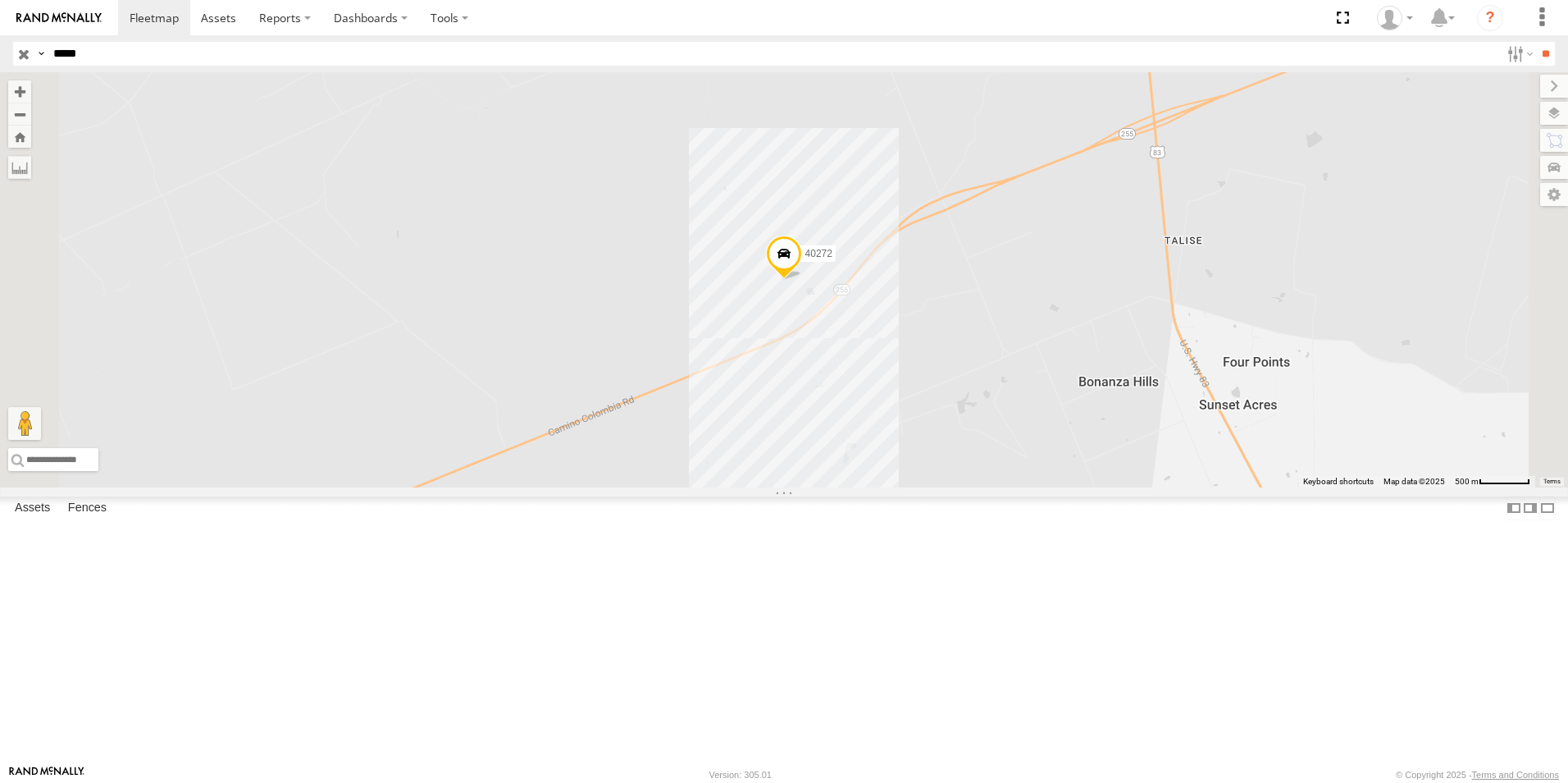
click at [84, 45] on input "*****" at bounding box center [773, 54] width 1453 height 24
drag, startPoint x: 90, startPoint y: 51, endPoint x: 0, endPoint y: 93, distance: 99.3
click at [0, 93] on html at bounding box center [784, 392] width 1568 height 783
click at [1536, 42] on input "**" at bounding box center [1546, 54] width 19 height 24
drag, startPoint x: 92, startPoint y: 62, endPoint x: -4, endPoint y: 113, distance: 108.7
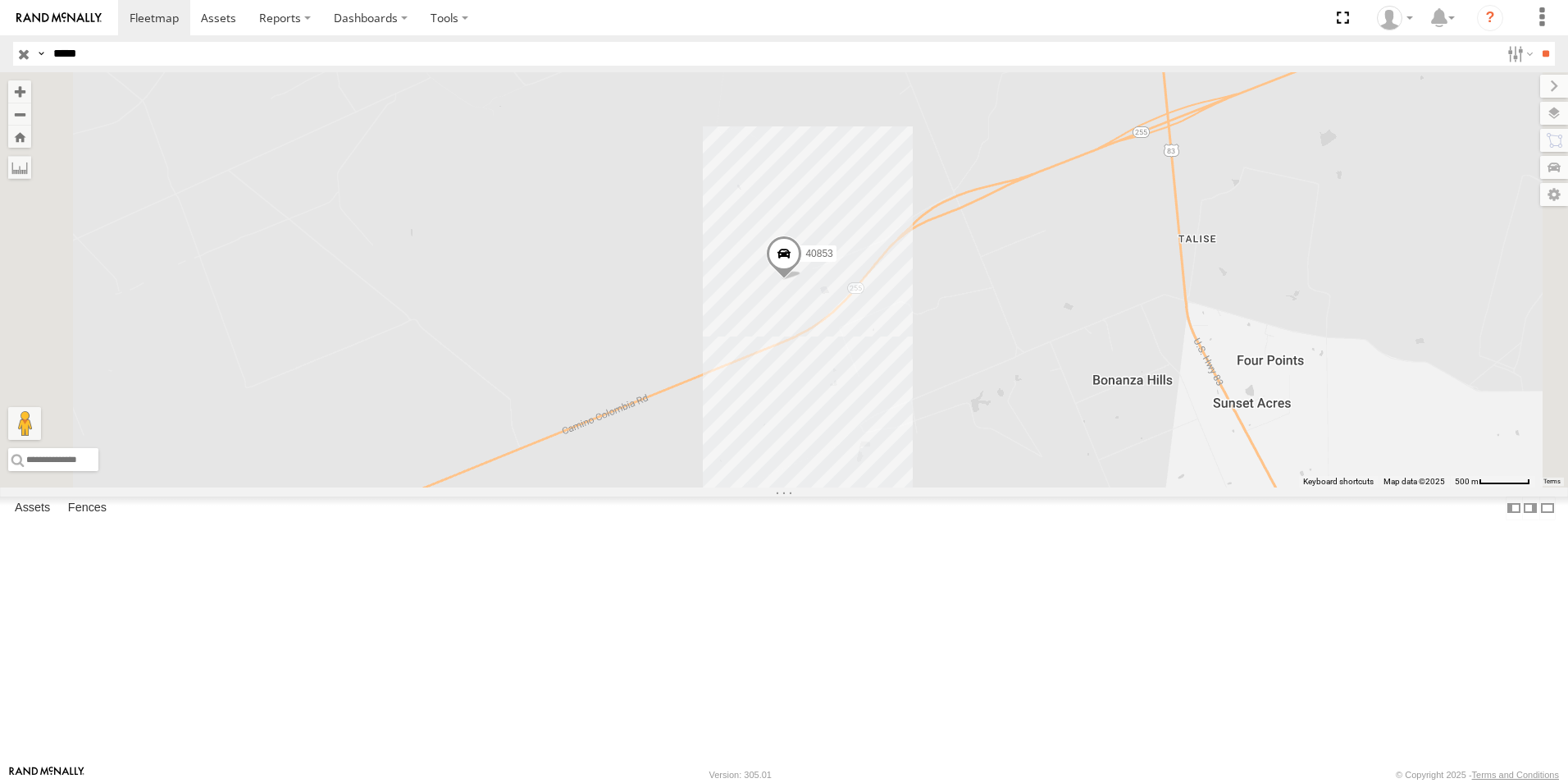
click at [0, 113] on html at bounding box center [784, 392] width 1568 height 783
click at [1536, 42] on input "**" at bounding box center [1546, 54] width 19 height 24
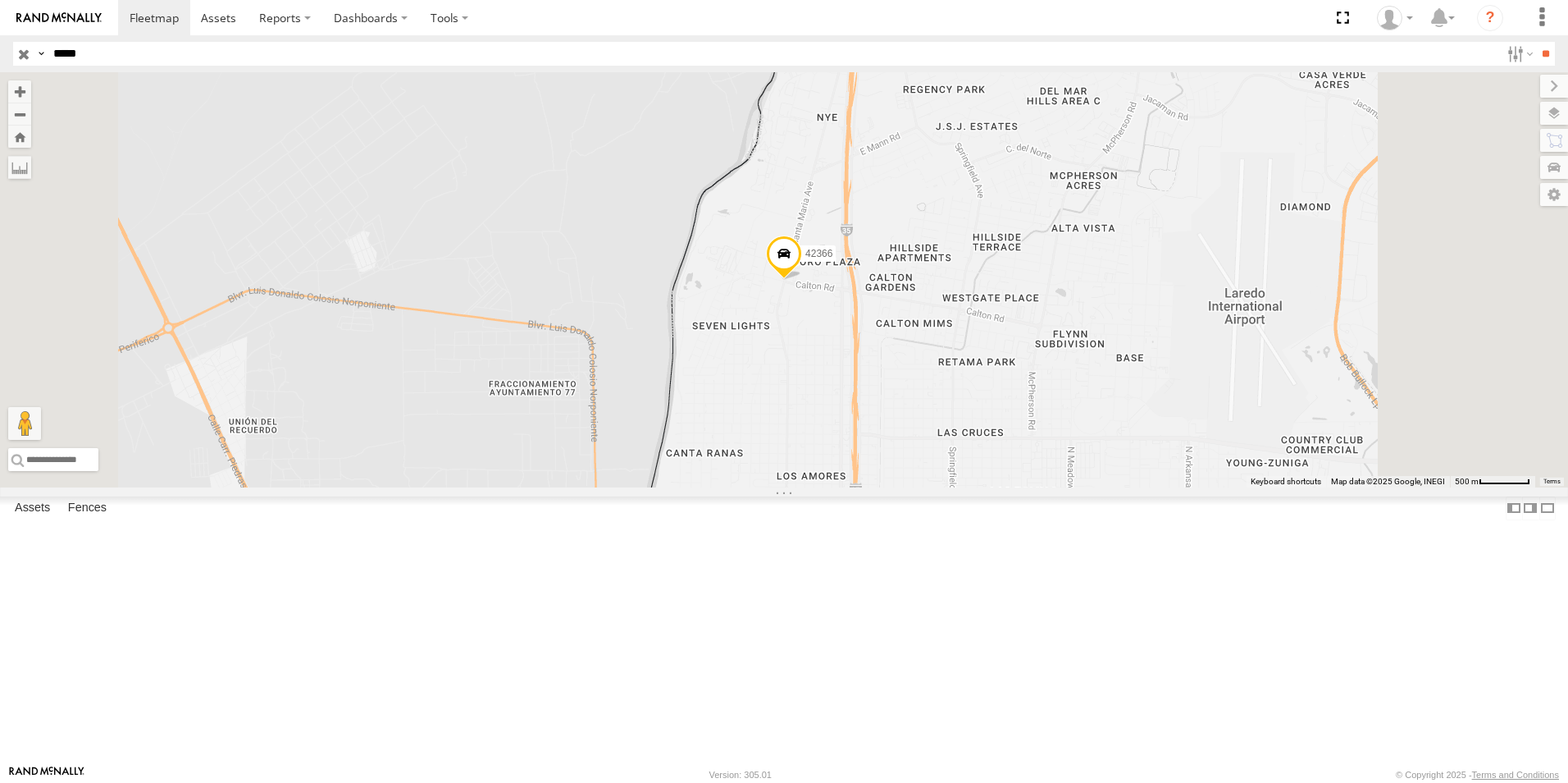
drag, startPoint x: 101, startPoint y: 55, endPoint x: 38, endPoint y: 118, distance: 89.1
click at [39, 117] on body at bounding box center [784, 392] width 1568 height 783
type input "*****"
click at [1536, 48] on input "**" at bounding box center [1546, 54] width 19 height 24
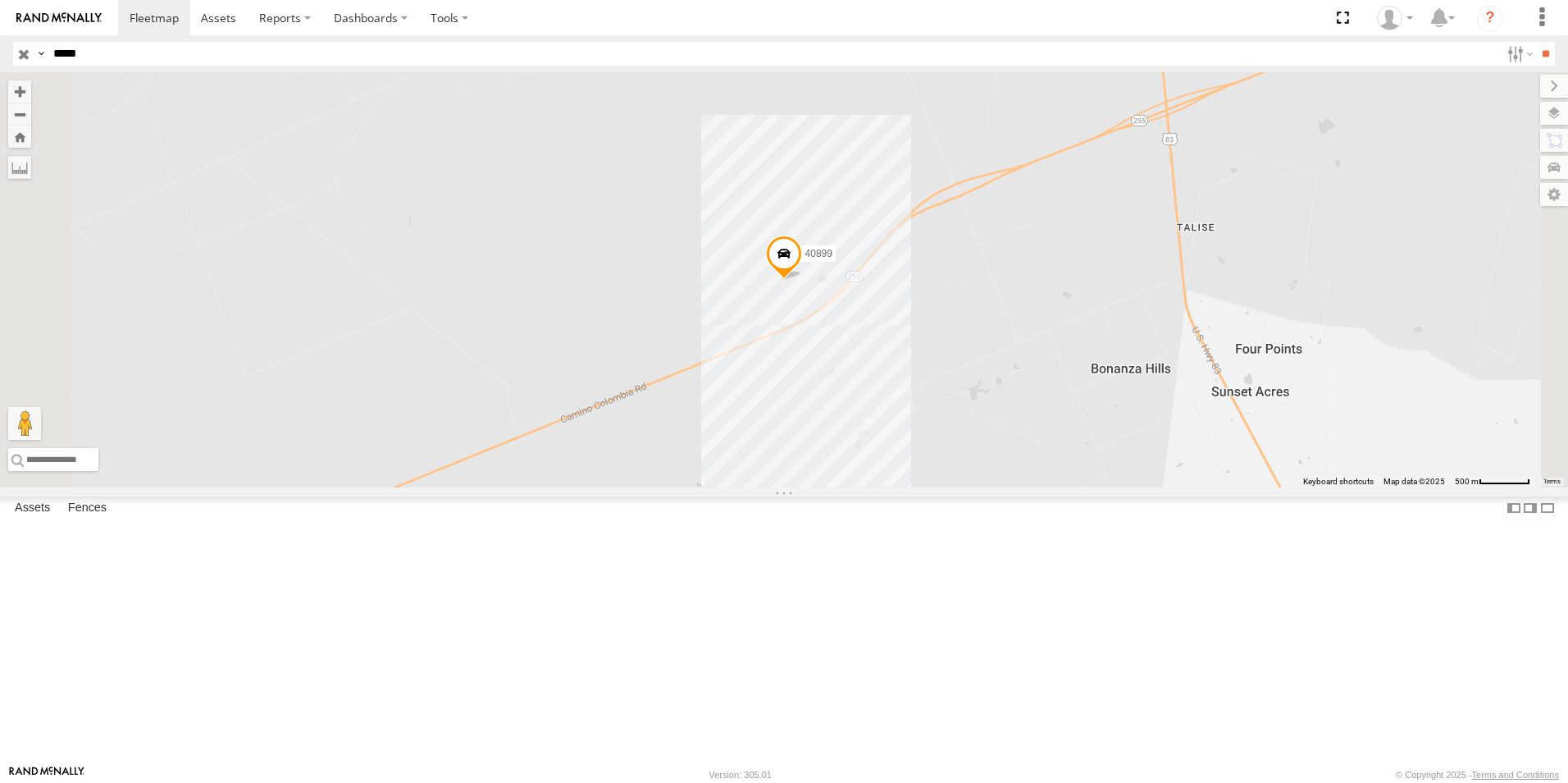
click at [833, 260] on span "40899" at bounding box center [819, 254] width 27 height 11
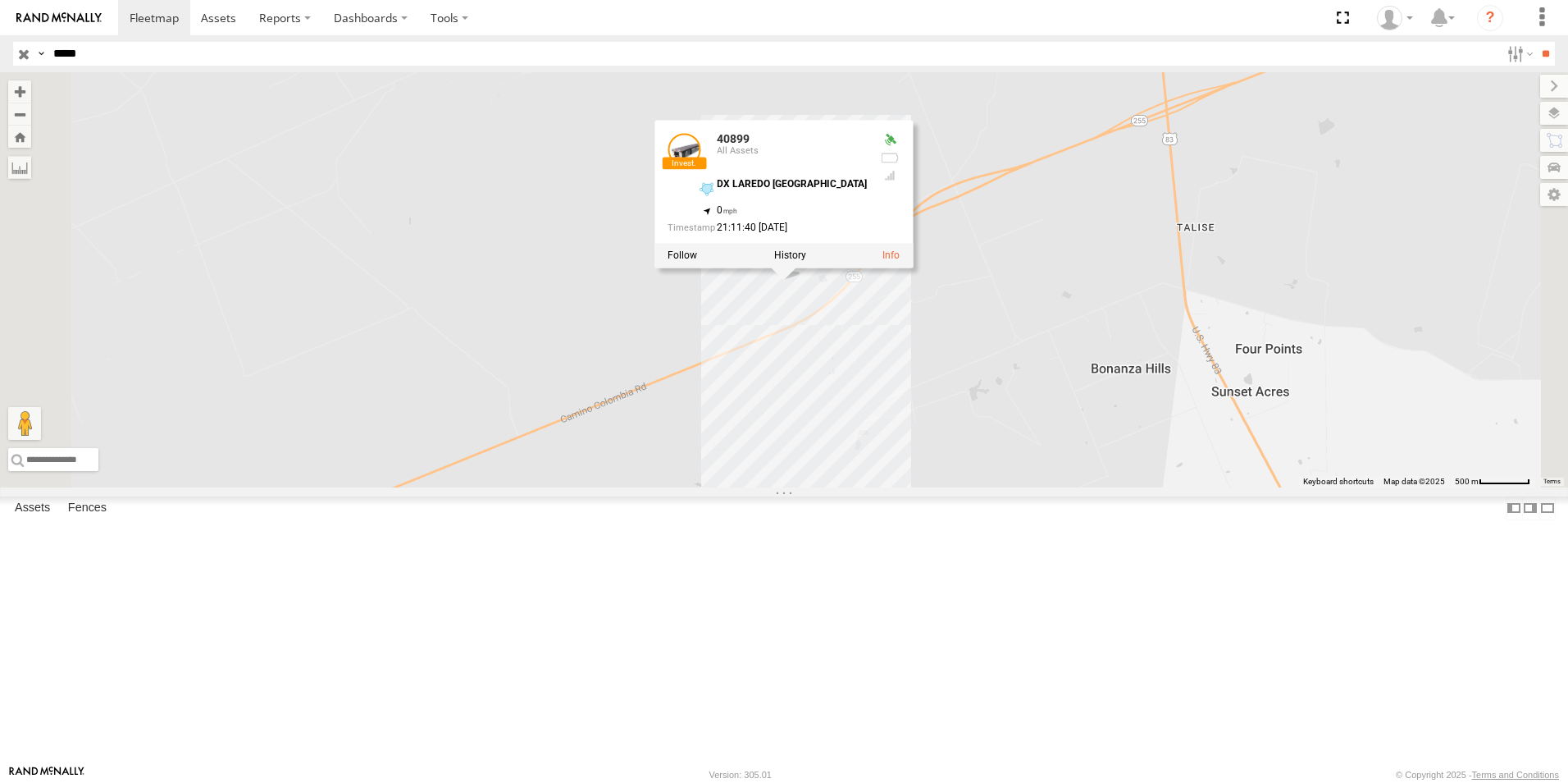
click at [1002, 488] on div "40899 40899 All Assets DX LAREDO TX 27.80436 , -99.50553 0 21:11:40 08/09/2025" at bounding box center [784, 279] width 1568 height 415
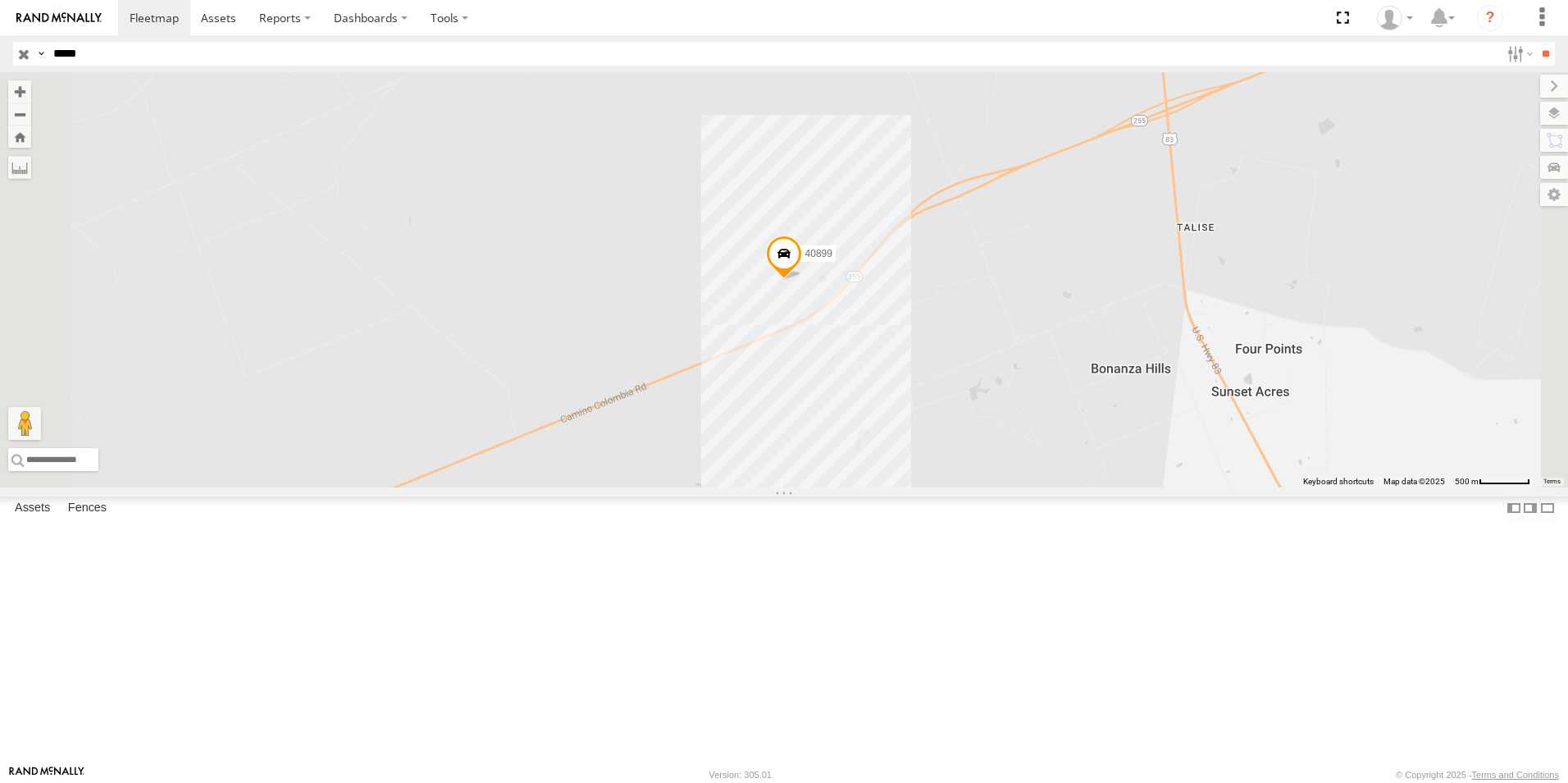
click at [833, 260] on span "40899" at bounding box center [819, 254] width 27 height 11
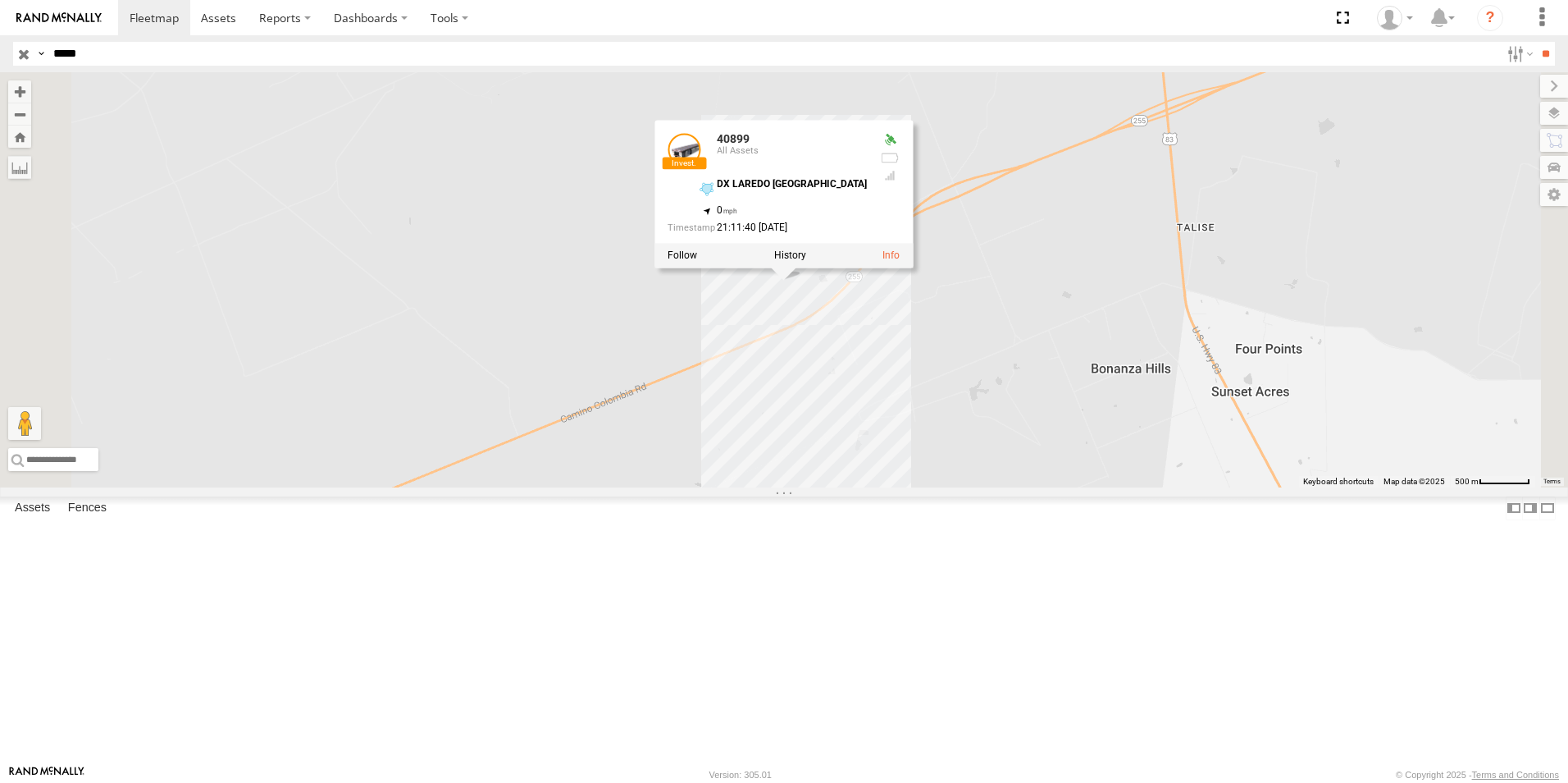
click at [916, 465] on div "40899 40899 All Assets DX LAREDO TX 27.80436 , -99.50553 0 21:11:40 08/09/2025" at bounding box center [784, 279] width 1568 height 415
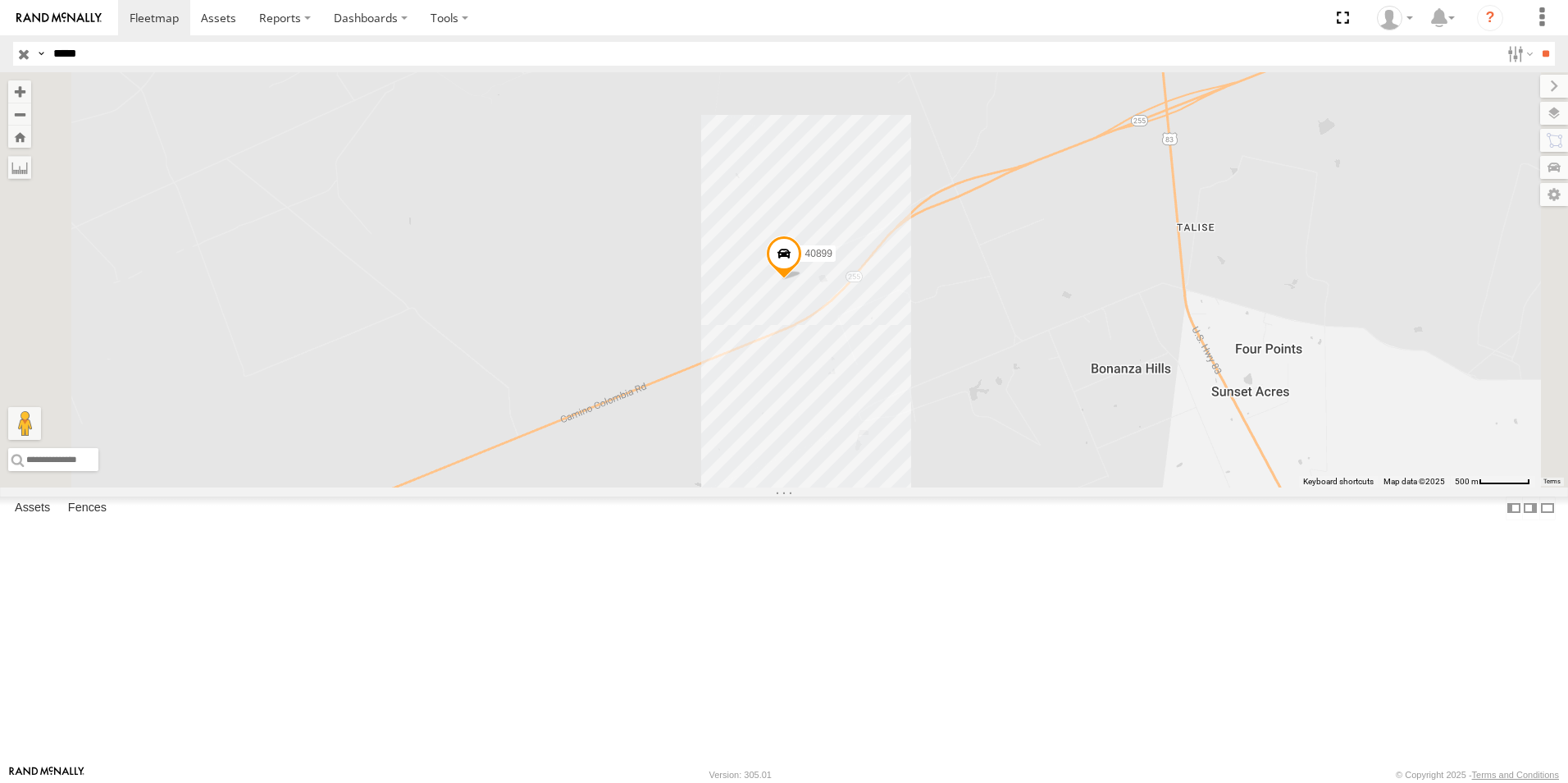
click at [987, 446] on div "40899" at bounding box center [784, 279] width 1568 height 415
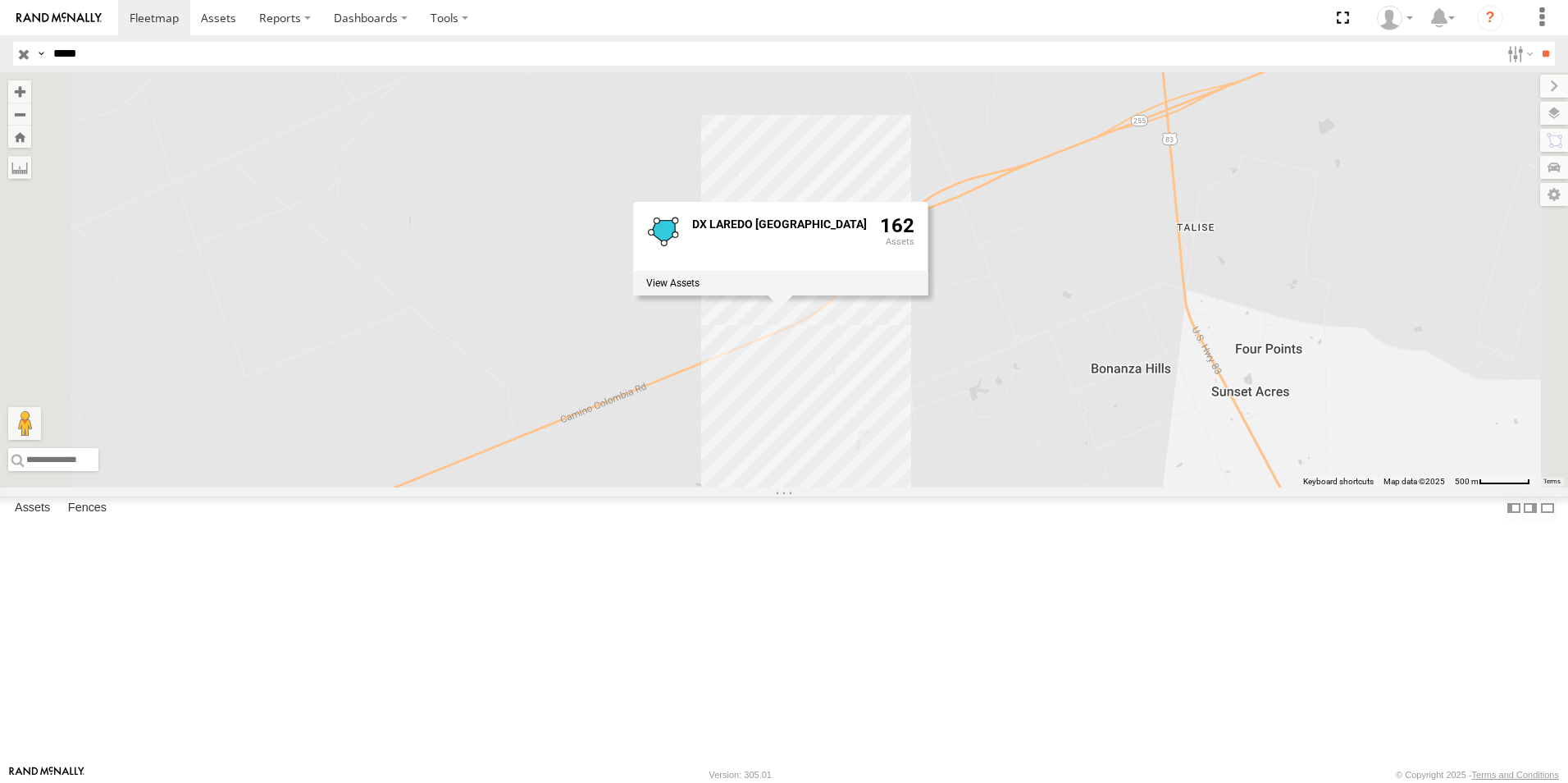
click at [1019, 482] on div "40899 DX LAREDO TX 162" at bounding box center [784, 279] width 1568 height 415
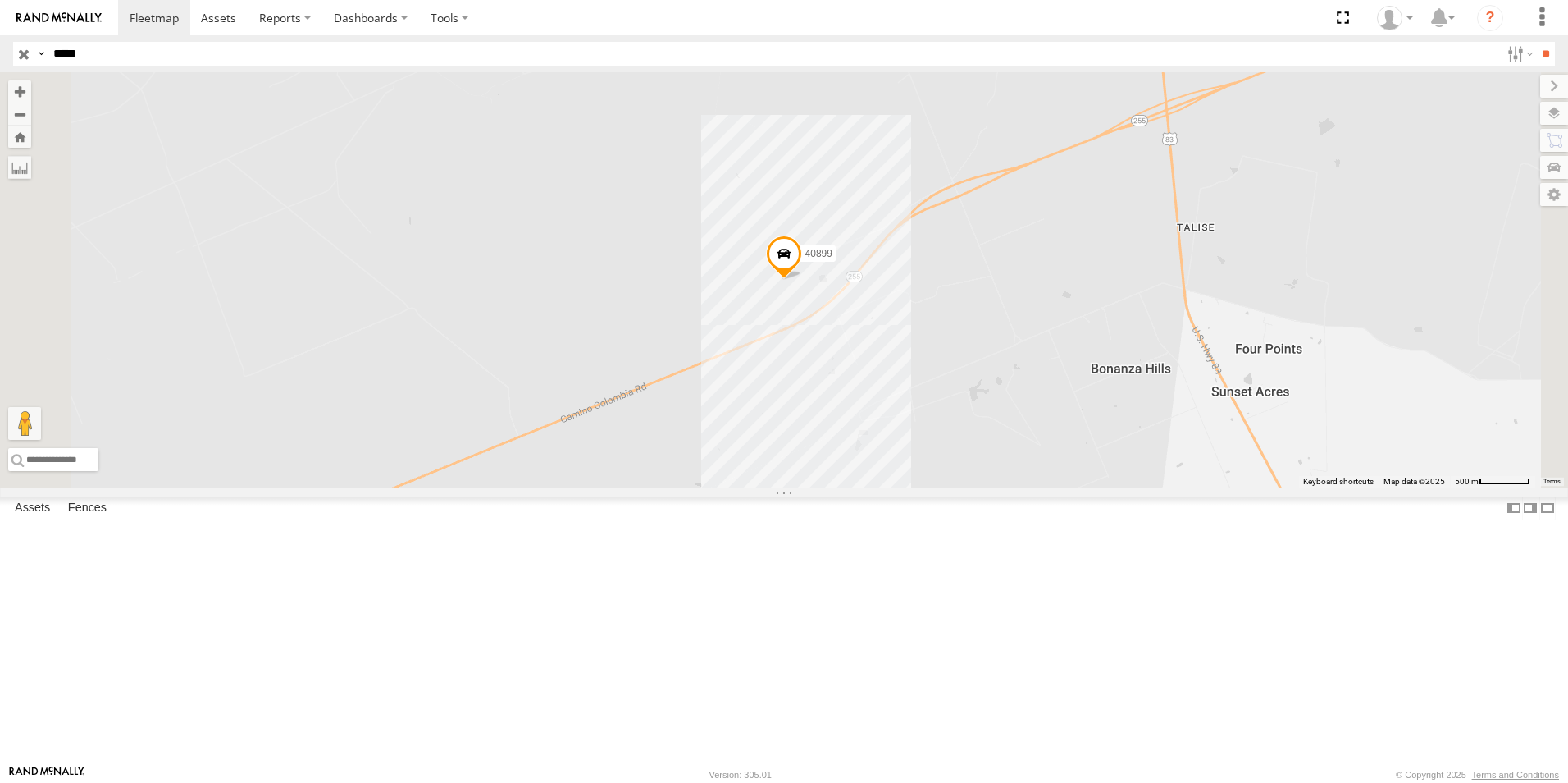
click at [836, 263] on label "40899" at bounding box center [813, 254] width 44 height 17
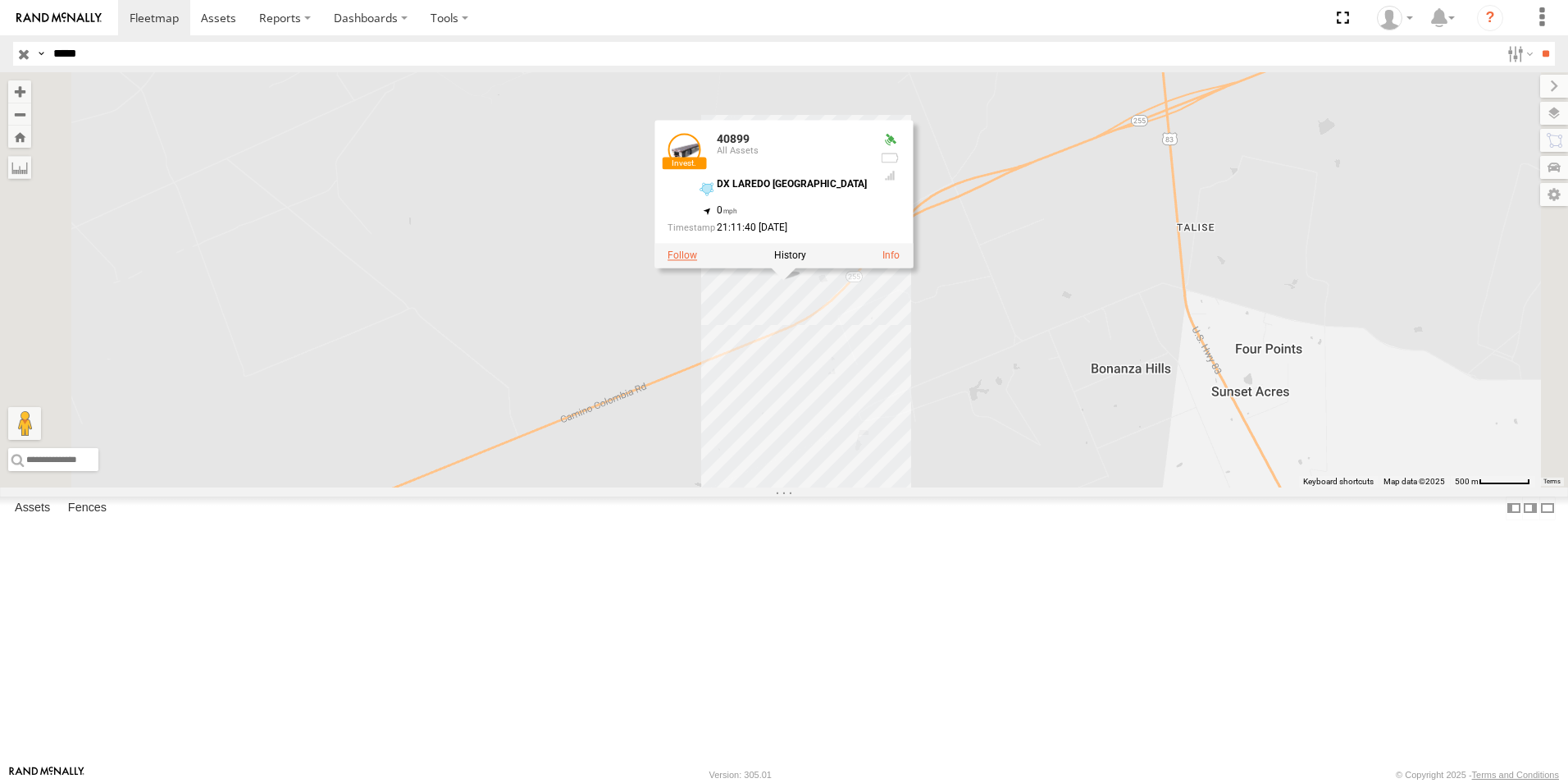
click at [697, 262] on label at bounding box center [683, 256] width 30 height 11
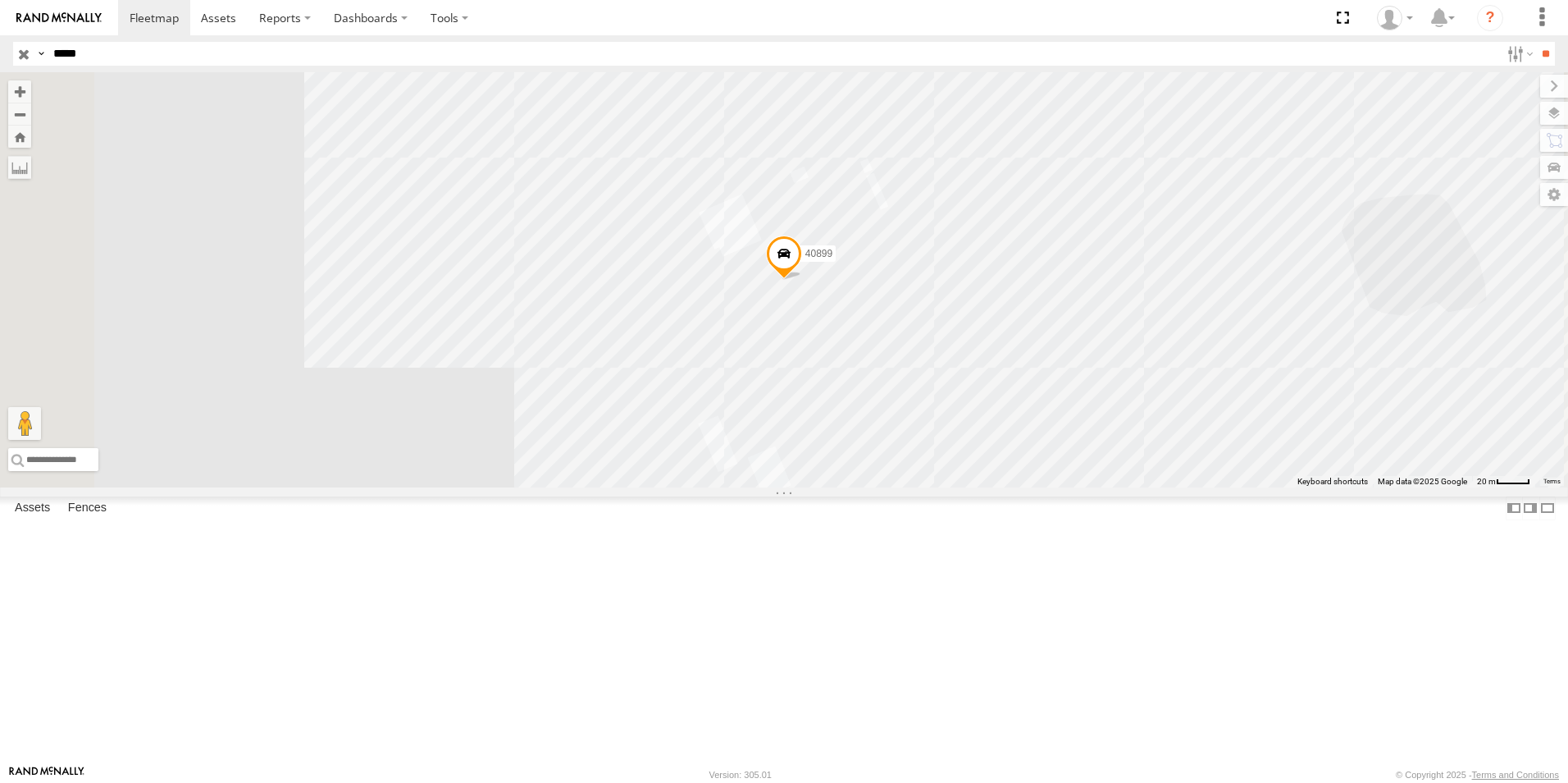
click at [833, 260] on span "40899" at bounding box center [819, 254] width 27 height 11
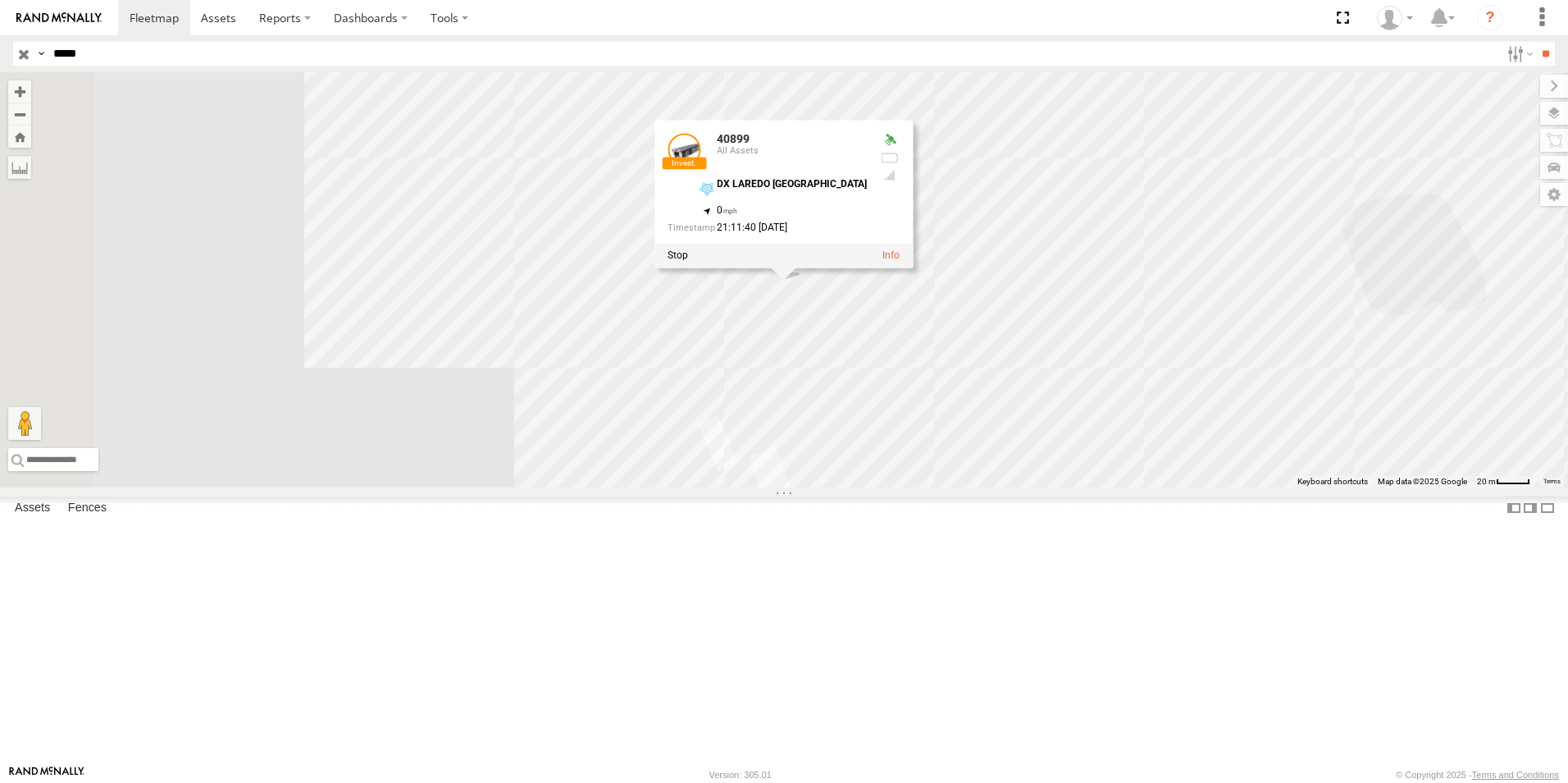
click at [950, 448] on div "40899 40899 All Assets DX LAREDO TX 27.80436 , -99.50553 0 21:11:40 08/09/2025" at bounding box center [784, 279] width 1568 height 415
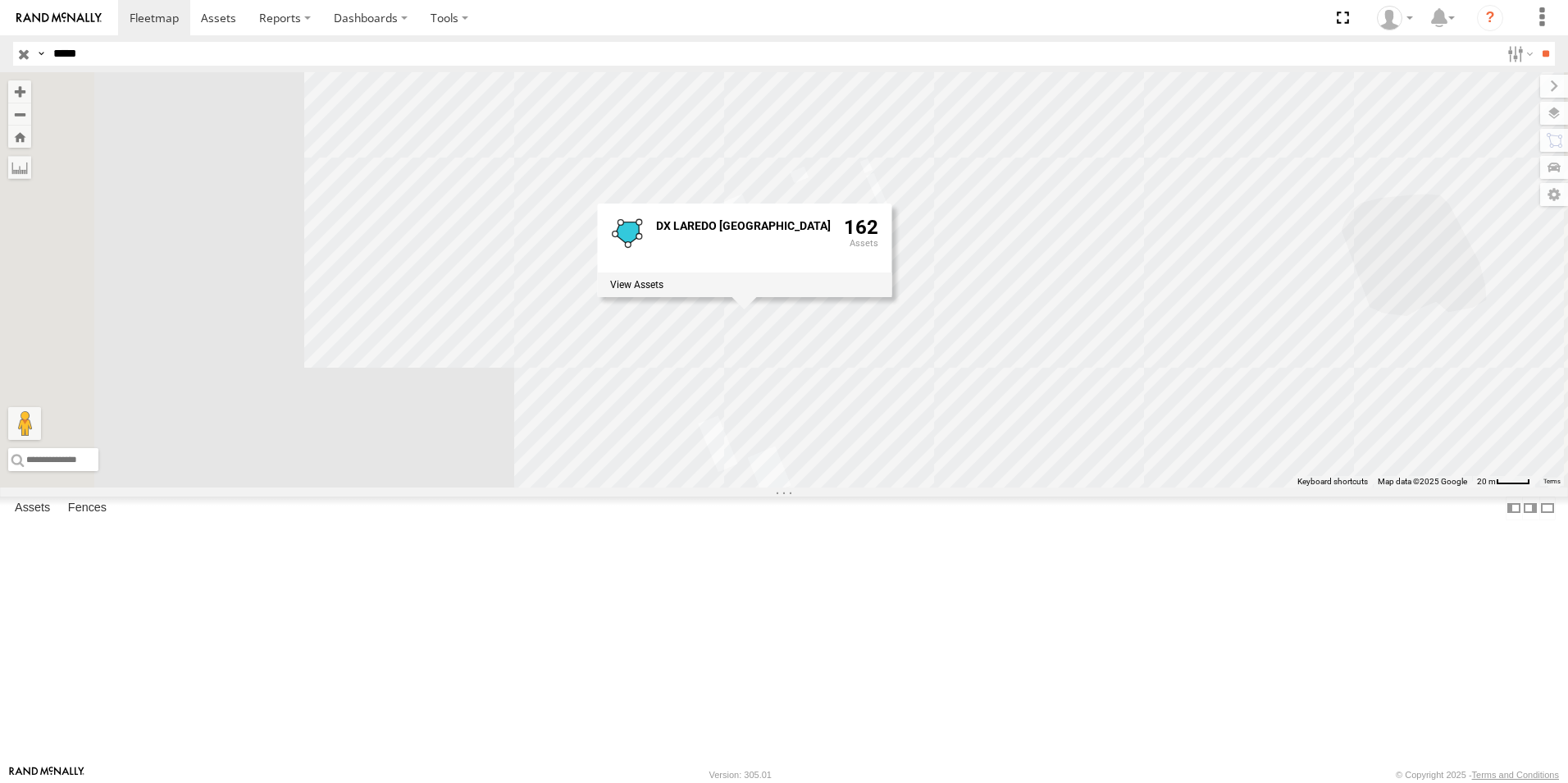
click at [0, 0] on div "All Assets" at bounding box center [0, 0] width 0 height 0
click at [0, 0] on span at bounding box center [0, 0] width 0 height 0
click at [0, 0] on link at bounding box center [0, 0] width 0 height 0
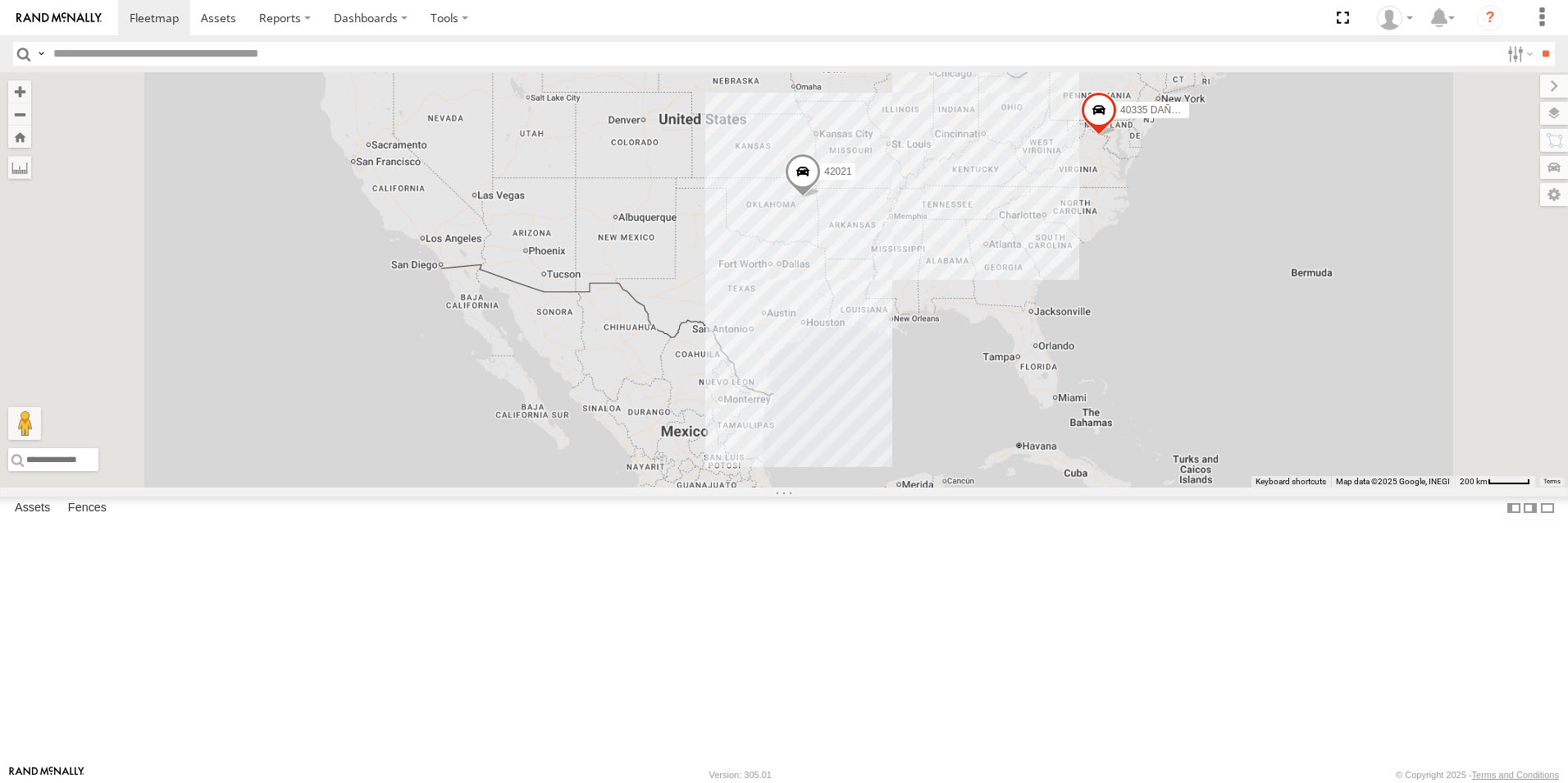
click at [70, 48] on input "text" at bounding box center [773, 54] width 1453 height 24
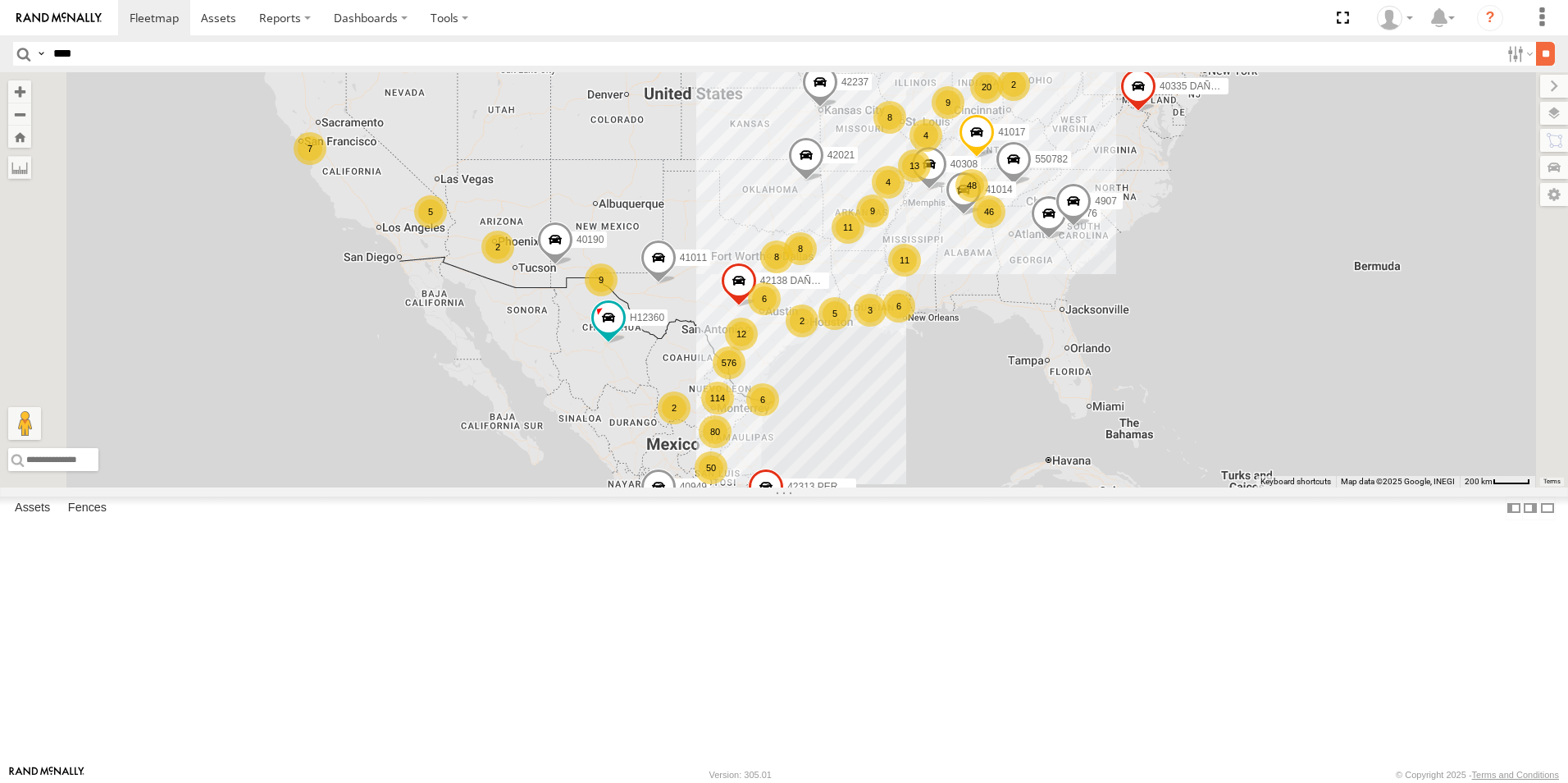
type input "****"
click at [1540, 52] on input "**" at bounding box center [1546, 54] width 19 height 24
